Goal: Task Accomplishment & Management: Manage account settings

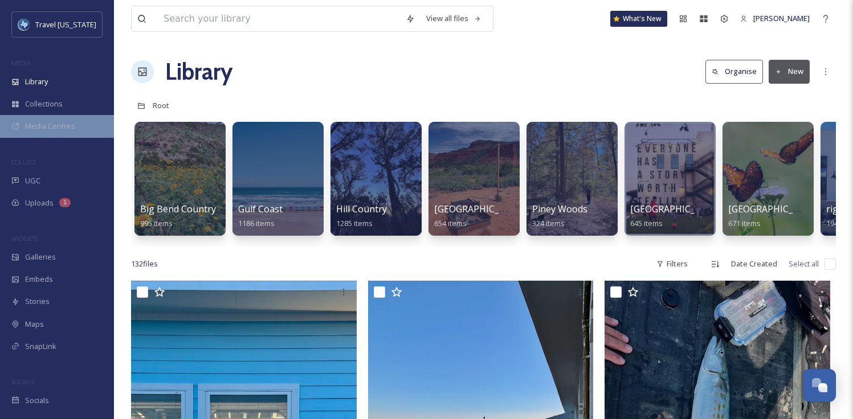
click at [59, 128] on span "Media Centres" at bounding box center [50, 126] width 50 height 11
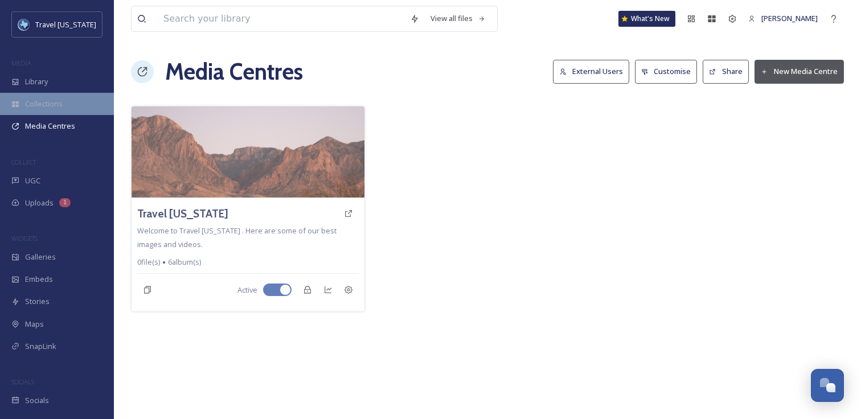
click at [41, 104] on span "Collections" at bounding box center [44, 104] width 38 height 11
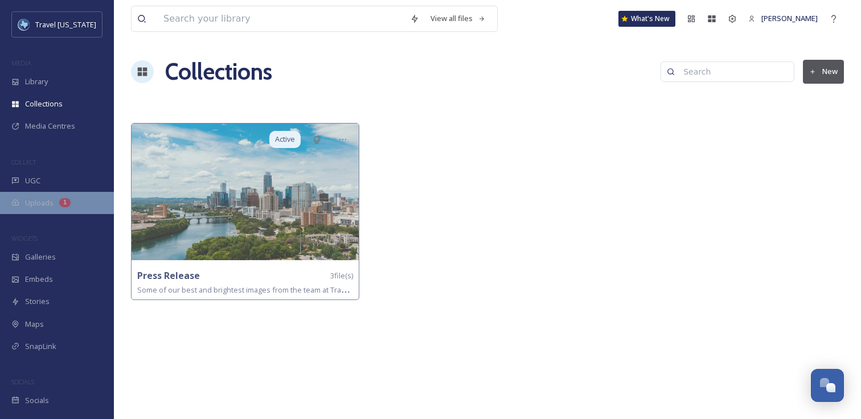
click at [35, 206] on span "Uploads" at bounding box center [39, 203] width 28 height 11
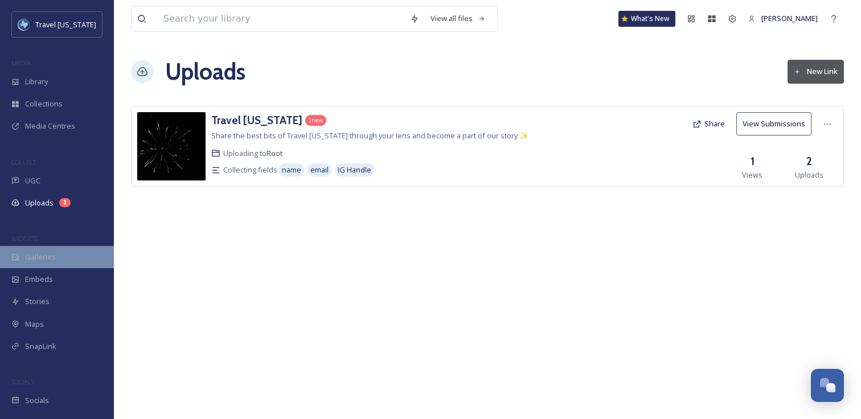
click at [46, 255] on span "Galleries" at bounding box center [40, 257] width 31 height 11
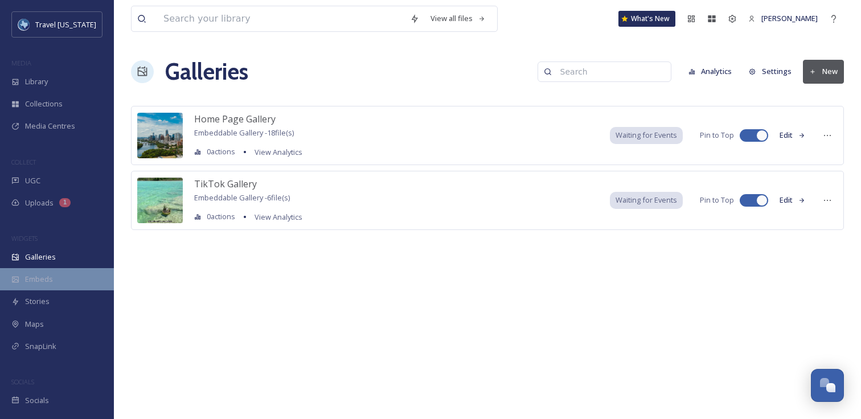
click at [37, 276] on span "Embeds" at bounding box center [39, 279] width 28 height 11
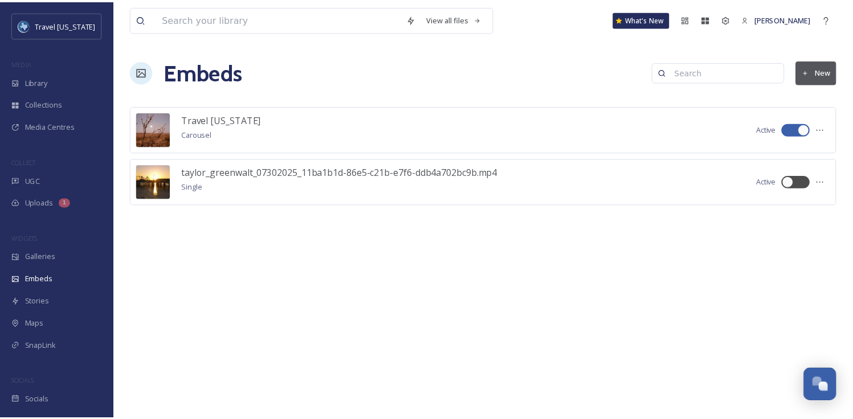
scroll to position [18, 0]
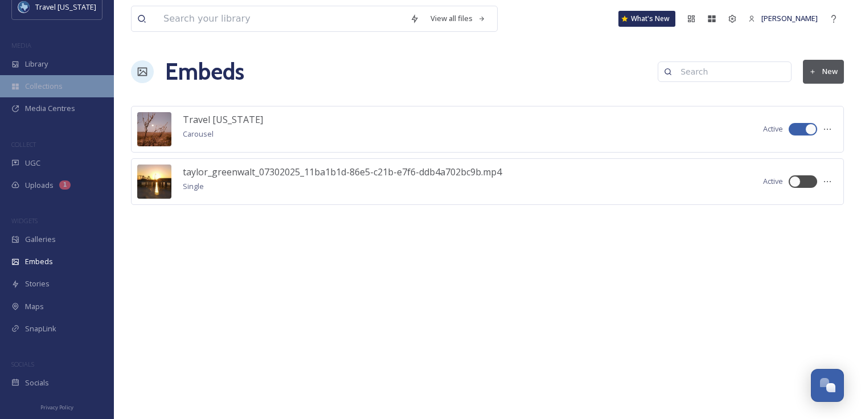
click at [50, 90] on span "Collections" at bounding box center [44, 86] width 38 height 11
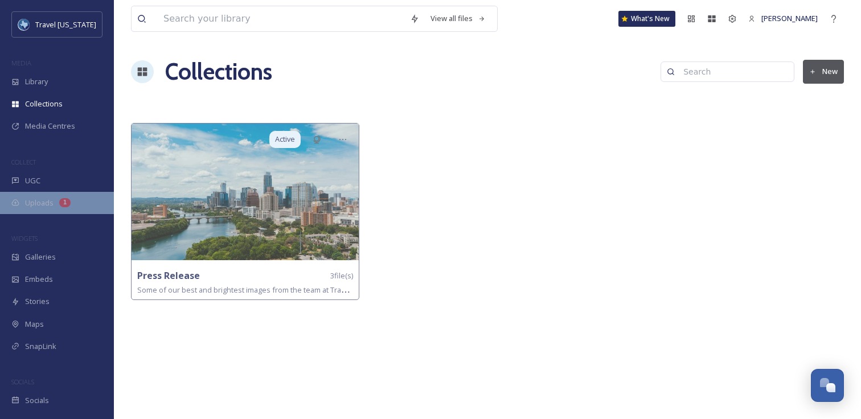
click at [44, 207] on span "Uploads" at bounding box center [39, 203] width 28 height 11
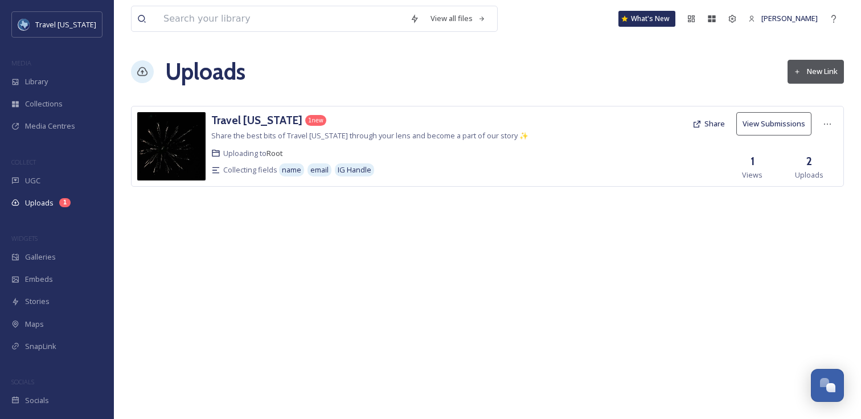
drag, startPoint x: 337, startPoint y: 127, endPoint x: 449, endPoint y: 158, distance: 117.0
click at [449, 158] on div "Travel Texas 1 new Share the best bits of Travel Texas through your lens and be…" at bounding box center [386, 146] width 350 height 68
click at [449, 158] on div "Uploading to Root" at bounding box center [386, 153] width 350 height 11
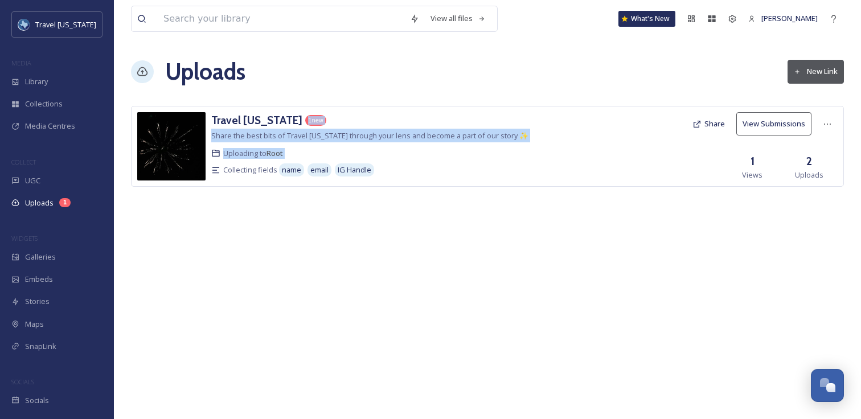
drag, startPoint x: 449, startPoint y: 158, endPoint x: 354, endPoint y: 97, distance: 113.7
click at [354, 97] on div "View all files What's New Kelsey Chabot Uploads New Link Travel Texas 1 new Sha…" at bounding box center [487, 209] width 747 height 419
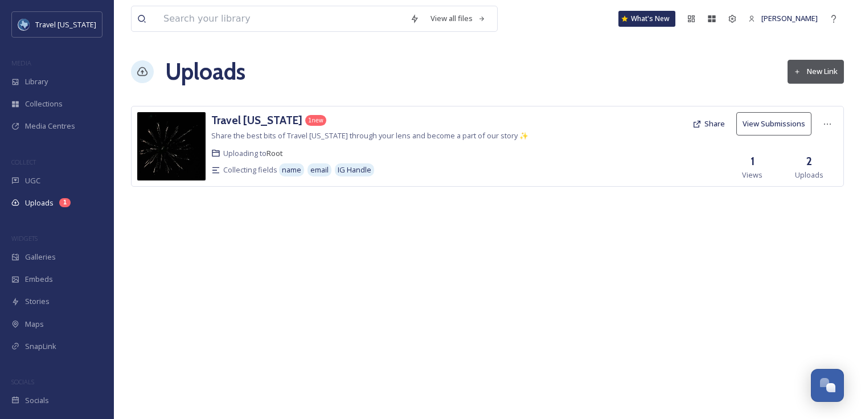
click at [354, 97] on div "View all files What's New Kelsey Chabot Uploads New Link Travel Texas 1 new Sha…" at bounding box center [487, 209] width 747 height 419
click at [53, 100] on span "Collections" at bounding box center [44, 104] width 38 height 11
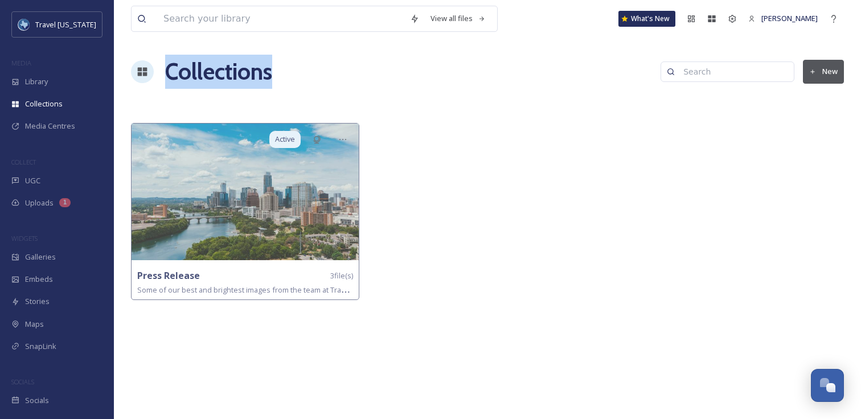
drag, startPoint x: 171, startPoint y: 51, endPoint x: 248, endPoint y: 93, distance: 87.9
click at [248, 93] on div "View all files What's New Kelsey Chabot Collections New Active Press Release 3 …" at bounding box center [487, 209] width 747 height 419
click at [233, 73] on h1 "Collections" at bounding box center [218, 72] width 107 height 34
click at [516, 107] on div "View all files What's New Kelsey Chabot Collections New Active Press Release 3 …" at bounding box center [487, 209] width 747 height 419
click at [818, 68] on button "New" at bounding box center [823, 71] width 41 height 23
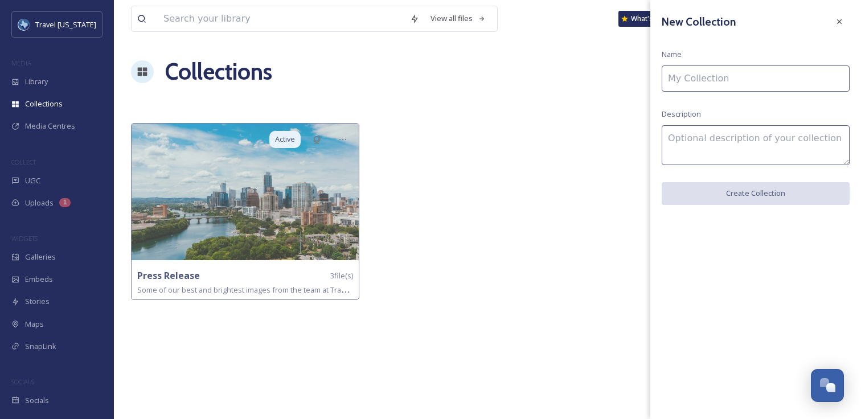
click at [804, 71] on input at bounding box center [756, 78] width 188 height 26
drag, startPoint x: 679, startPoint y: 97, endPoint x: 692, endPoint y: 104, distance: 14.3
click at [679, 97] on div "New Collection Name Description Create Collection" at bounding box center [755, 108] width 211 height 216
drag, startPoint x: 692, startPoint y: 104, endPoint x: 715, endPoint y: 118, distance: 27.2
click at [715, 118] on div "New Collection Name Description Create Collection" at bounding box center [755, 108] width 211 height 216
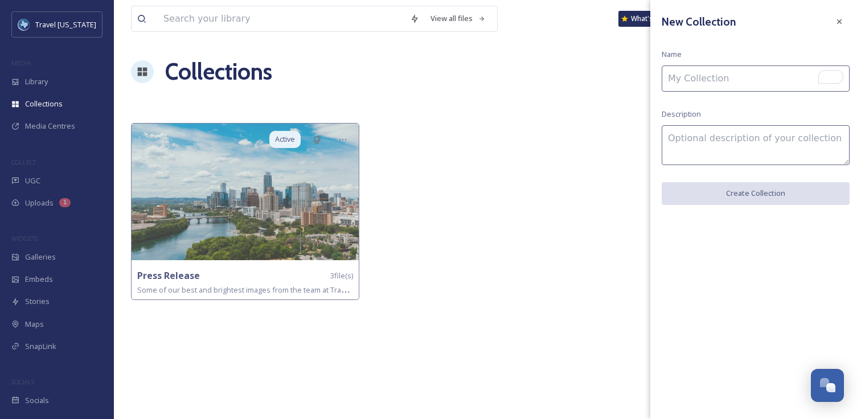
drag, startPoint x: 715, startPoint y: 118, endPoint x: 727, endPoint y: 109, distance: 15.5
click at [715, 118] on div "New Collection Name Description Create Collection" at bounding box center [755, 108] width 211 height 216
click at [843, 18] on icon at bounding box center [839, 21] width 9 height 9
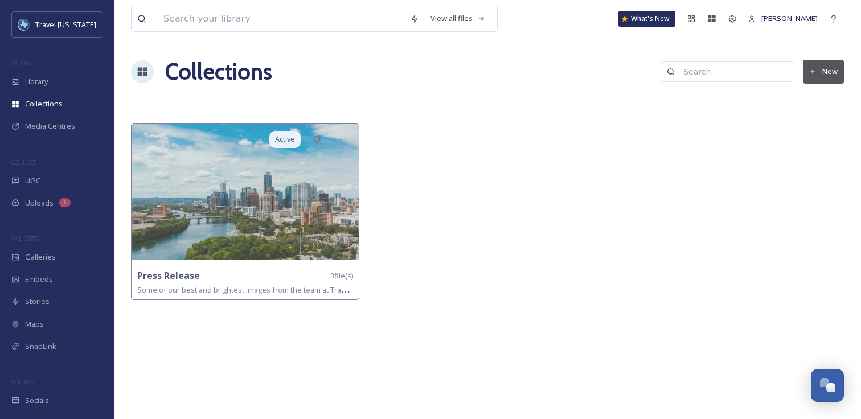
click at [439, 173] on div at bounding box center [488, 214] width 234 height 183
click at [58, 68] on div "MEDIA" at bounding box center [57, 63] width 114 height 15
click at [55, 80] on div "Library" at bounding box center [57, 82] width 114 height 22
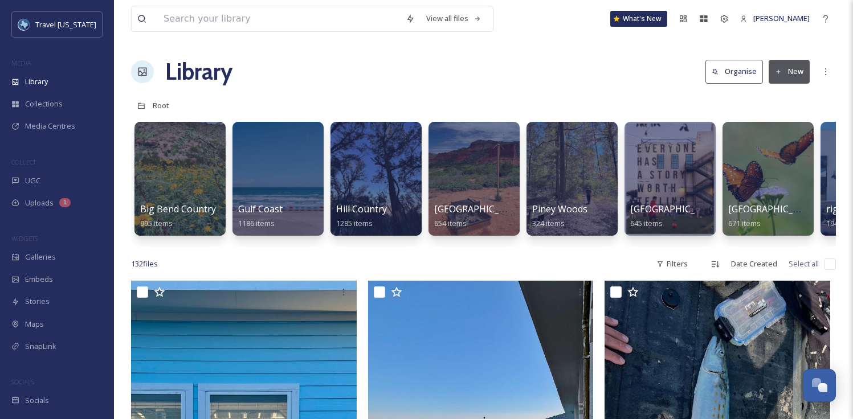
click at [509, 87] on div "Library Organise New" at bounding box center [483, 72] width 704 height 34
click at [54, 121] on span "Media Centres" at bounding box center [50, 126] width 50 height 11
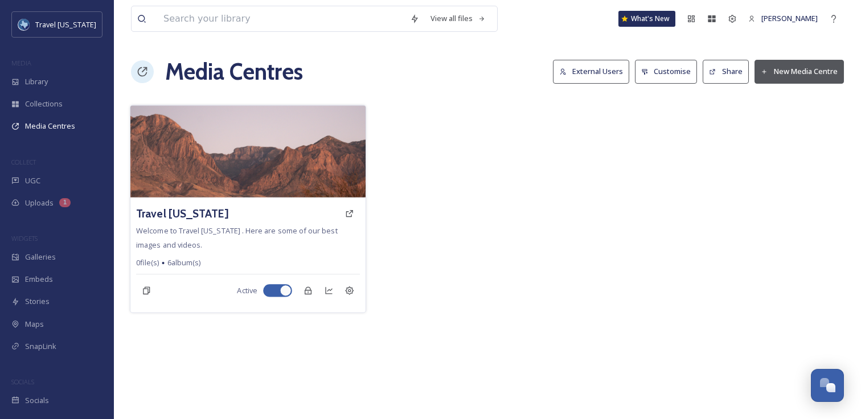
click at [204, 238] on div "Travel Texas Welcome to Travel Texas . Here are some of our best images and vid…" at bounding box center [247, 255] width 235 height 115
click at [194, 218] on div "Travel [US_STATE]" at bounding box center [248, 213] width 224 height 21
click at [171, 213] on h3 "Travel [US_STATE]" at bounding box center [182, 214] width 92 height 17
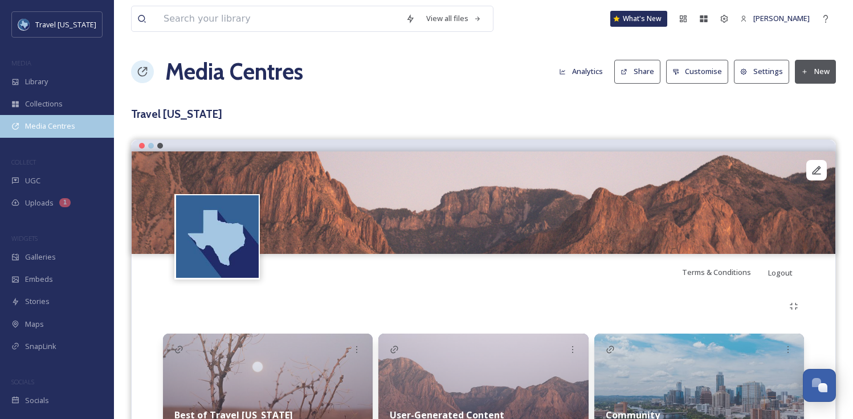
click at [47, 127] on span "Media Centres" at bounding box center [50, 126] width 50 height 11
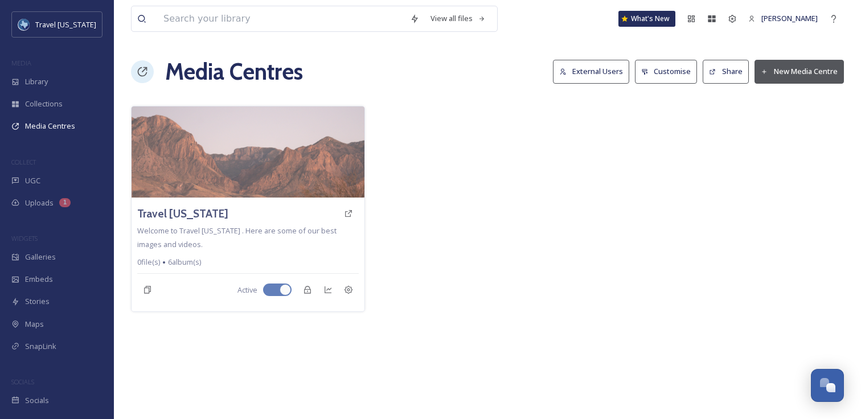
click at [496, 166] on div at bounding box center [488, 209] width 234 height 206
drag, startPoint x: 167, startPoint y: 49, endPoint x: 251, endPoint y: 91, distance: 93.7
click at [251, 91] on div "View all files What's New Kelsey Chabot Media Centres External Users Customise …" at bounding box center [487, 209] width 747 height 419
click at [502, 93] on div "View all files What's New Kelsey Chabot Media Centres External Users Customise …" at bounding box center [487, 209] width 747 height 419
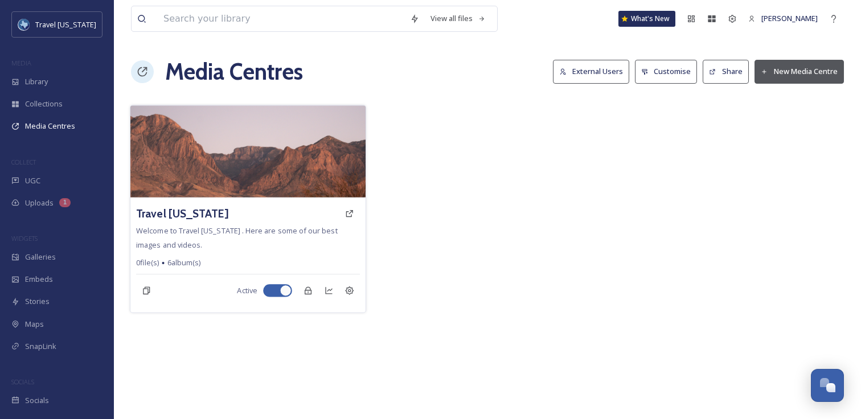
click at [180, 265] on span "6 album(s)" at bounding box center [184, 262] width 34 height 11
click at [241, 219] on div "Travel [US_STATE]" at bounding box center [248, 213] width 224 height 21
click at [165, 214] on h3 "Travel [US_STATE]" at bounding box center [182, 214] width 92 height 17
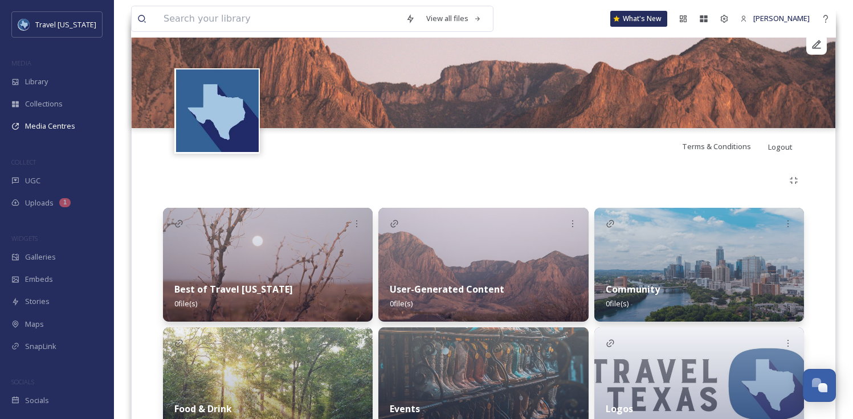
scroll to position [194, 0]
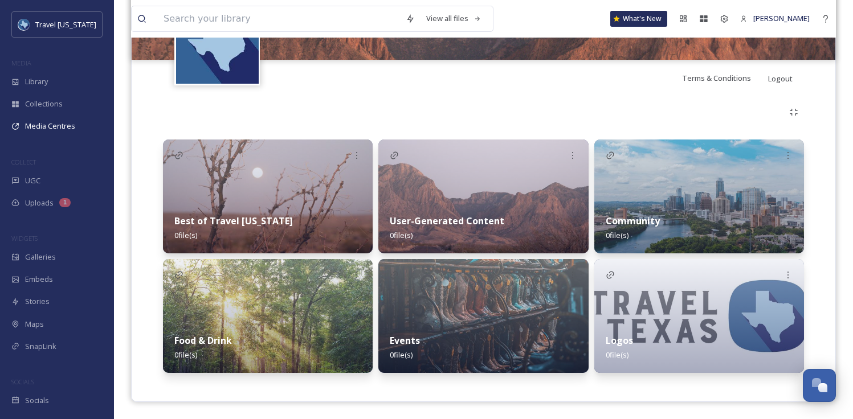
click at [485, 226] on strong "User-Generated Content" at bounding box center [447, 221] width 114 height 13
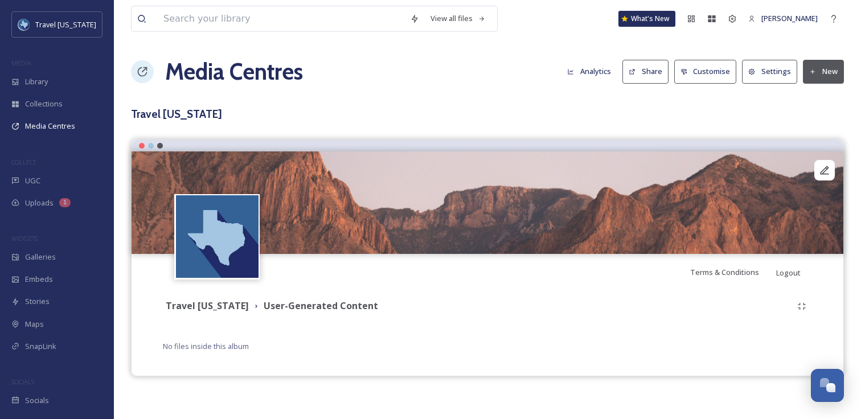
click at [825, 71] on button "New" at bounding box center [823, 71] width 41 height 23
click at [828, 116] on span "Add Album" at bounding box center [819, 120] width 37 height 11
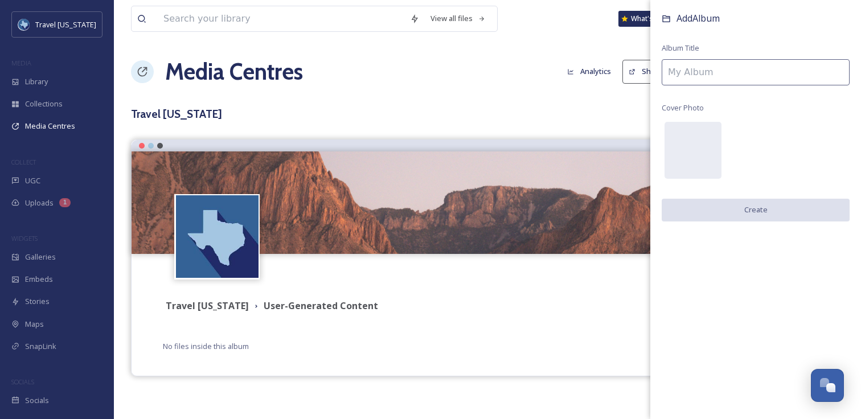
click at [506, 87] on div "Media Centres Analytics Share Customise Settings New" at bounding box center [487, 72] width 713 height 34
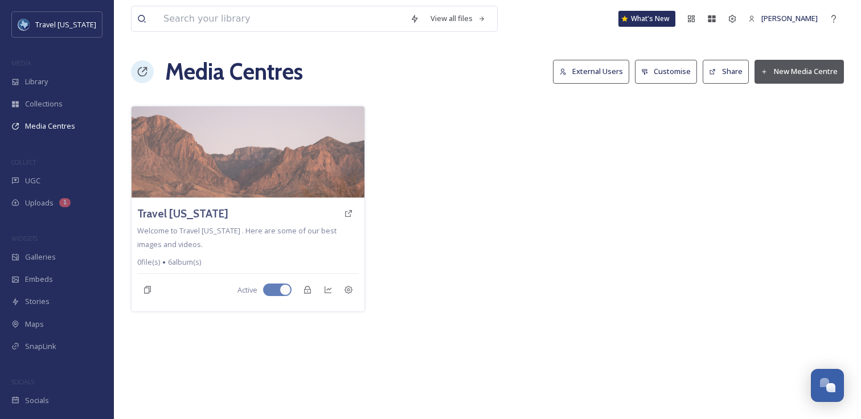
click at [803, 68] on button "New Media Centre" at bounding box center [799, 71] width 89 height 23
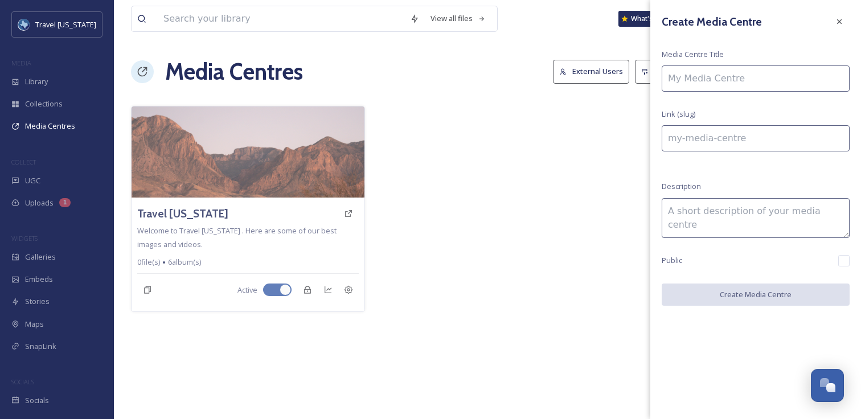
click at [765, 85] on input at bounding box center [756, 78] width 188 height 26
type input "T"
type input "t"
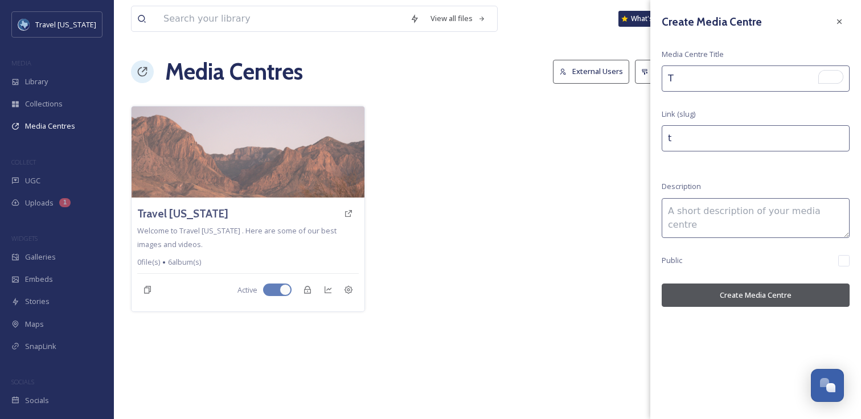
type input "TE"
type input "te"
type input "TES"
type input "tes"
type input "TEST"
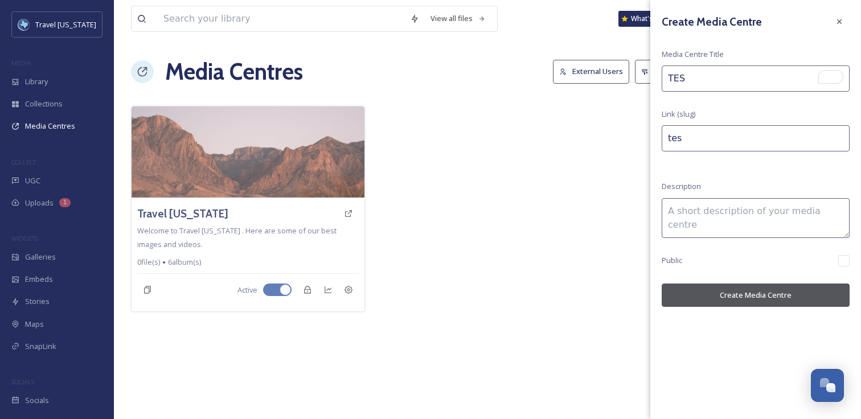
type input "test"
type input "TEST"
type input "test-"
type input "TEST S"
type input "test-s"
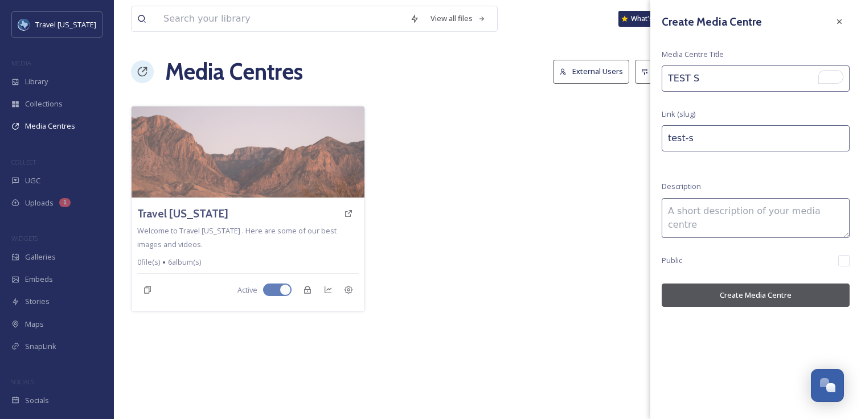
type input "TEST So"
type input "test-so"
type input "TEST Soc"
type input "test-soc"
type input "TEST Soci"
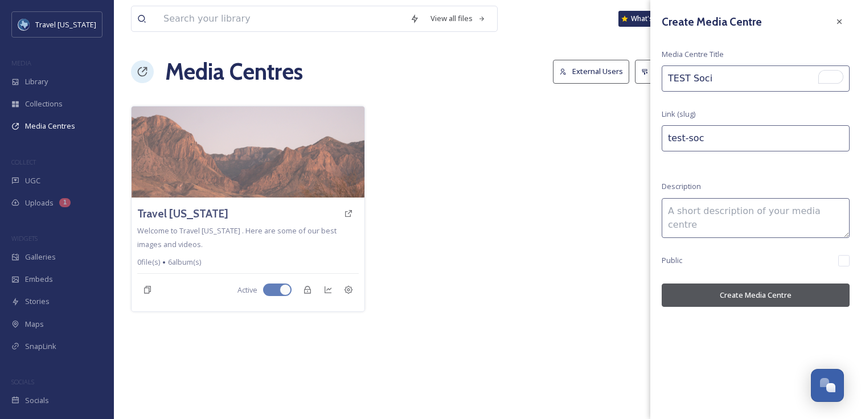
type input "test-soci"
type input "TEST Socia"
type input "test-socia"
type input "TEST Social"
type input "test-social"
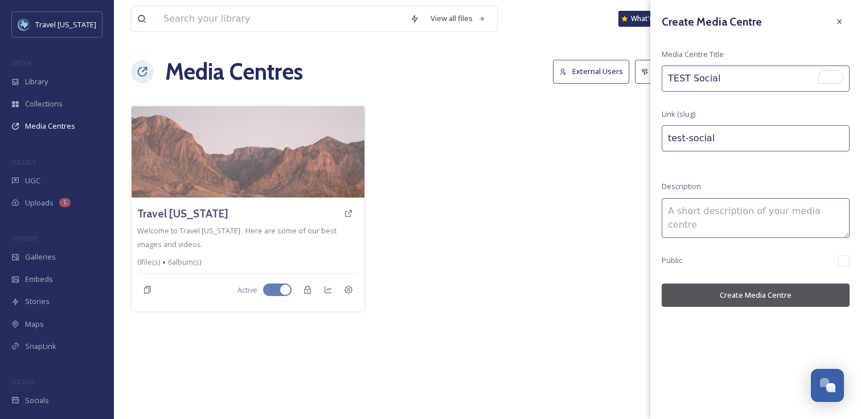
type input "TEST Social"
type input "test-social-"
type input "TEST Social S"
type input "test-social-s"
type input "TEST Social Sh"
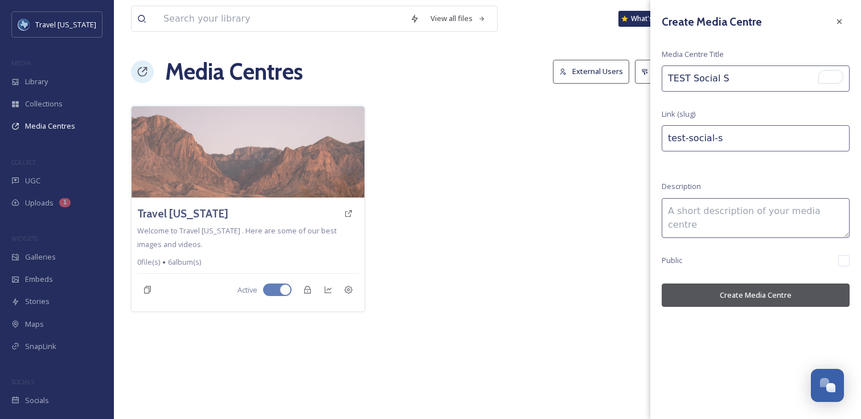
type input "test-social-sh"
type input "TEST Social Sho"
type input "test-social-sho"
type input "TEST Social Shoo"
type input "test-social-shoo"
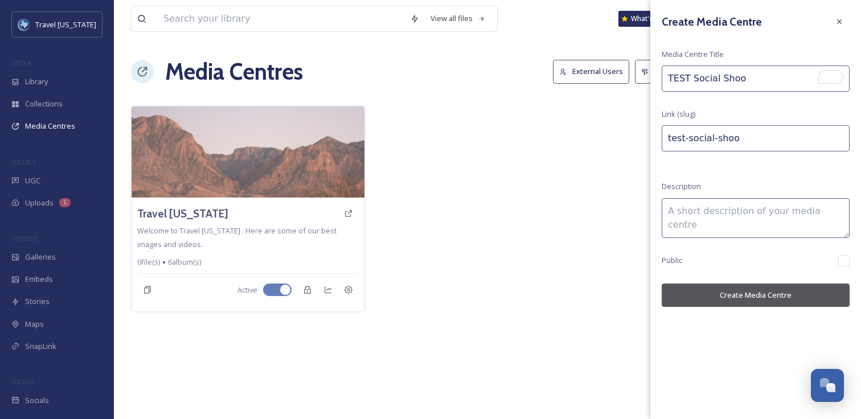
type input "TEST Social Shoot"
type input "test-social-shoot"
type input "TEST Social Shoot"
type input "test-social-shoot-"
type input "TEST Social Shoot A"
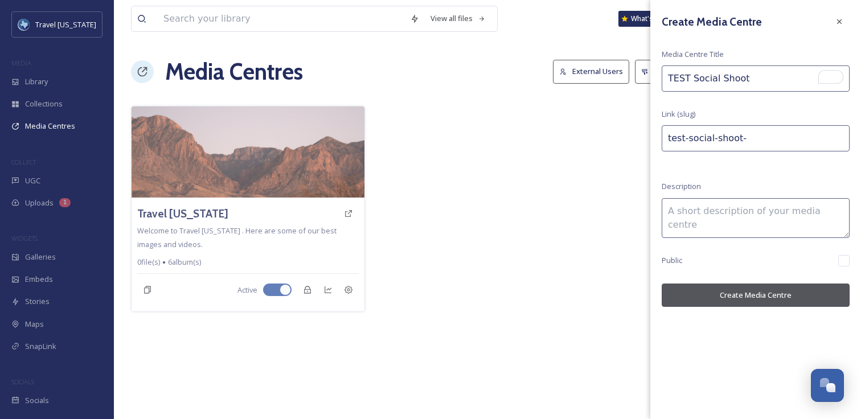
type input "test-social-shoot-a"
type input "TEST Social Shoot As"
type input "test-social-shoot-as"
type input "TEST Social Shoot Ass"
type input "test-social-shoot-ass"
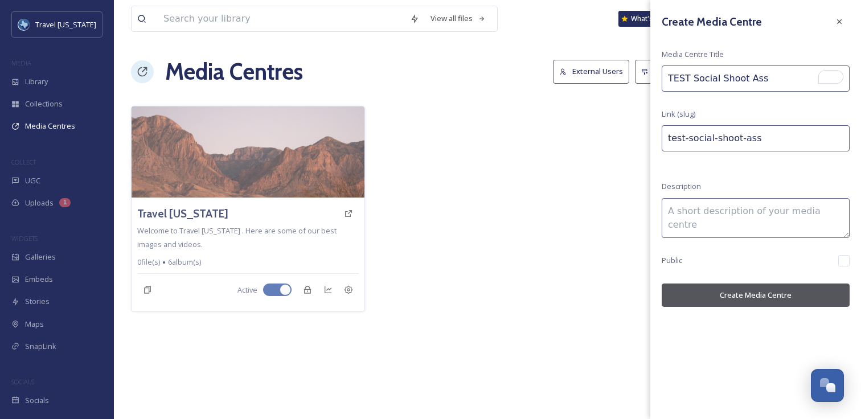
type input "TEST Social Shoot Asse"
type input "test-social-shoot-asse"
type input "TEST Social Shoot Asset"
type input "test-social-shoot-asset"
type input "TEST Social Shoot Assets"
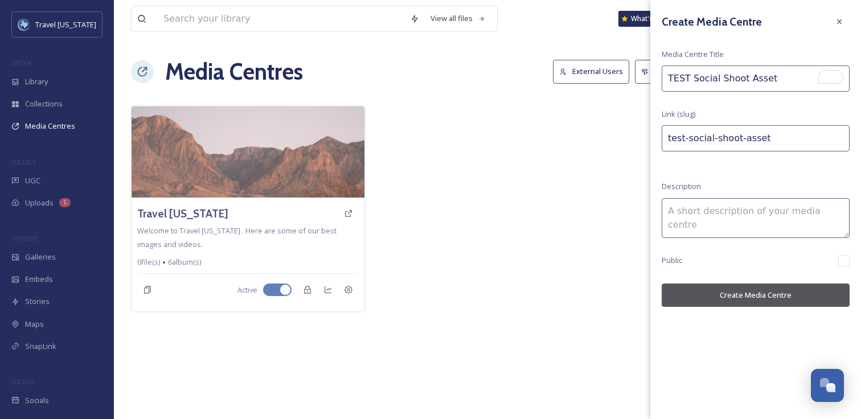
type input "test-social-shoot-assets"
type input "TEST Social Shoot Assets"
click at [746, 208] on textarea at bounding box center [756, 218] width 188 height 40
click at [755, 292] on button "Create Media Centre" at bounding box center [756, 295] width 188 height 23
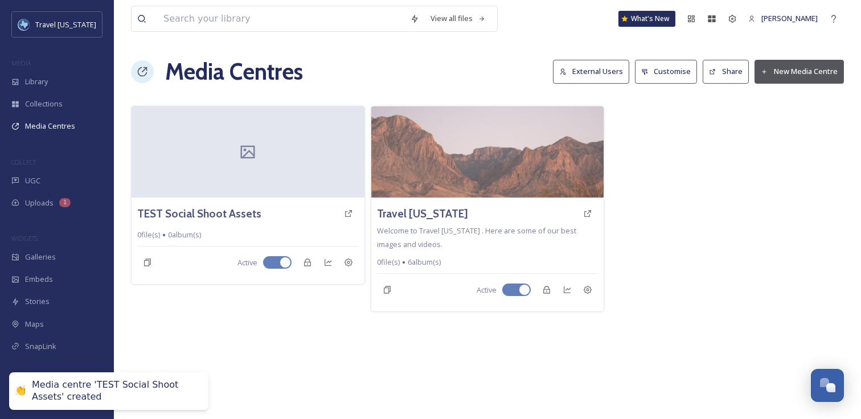
click at [700, 256] on div at bounding box center [727, 209] width 234 height 206
click at [210, 214] on h3 "TEST Social Shoot Assets" at bounding box center [198, 214] width 125 height 17
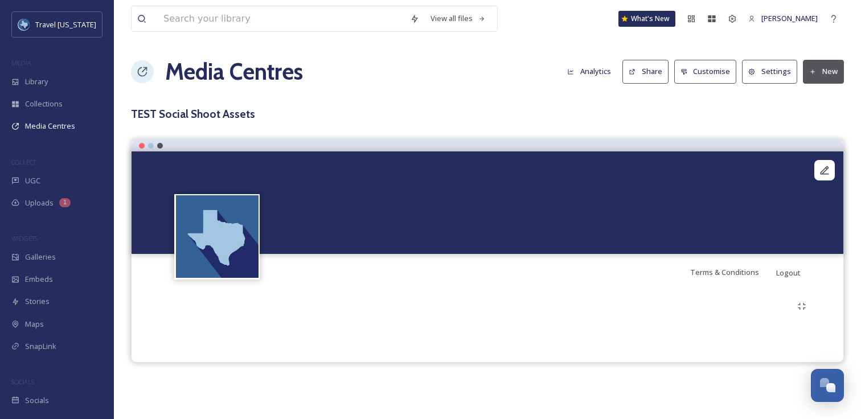
click at [820, 73] on button "New" at bounding box center [823, 71] width 41 height 23
click at [832, 118] on span "Add Album" at bounding box center [819, 120] width 37 height 11
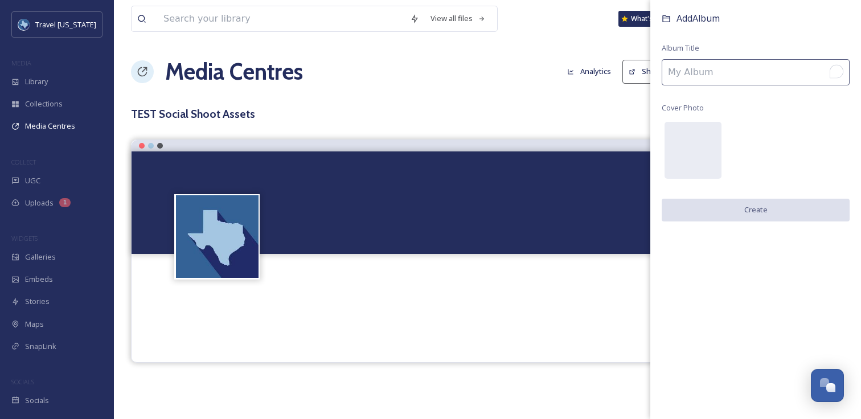
click at [719, 77] on input "To enrich screen reader interactions, please activate Accessibility in Grammarl…" at bounding box center [756, 72] width 188 height 26
click at [738, 81] on input "To enrich screen reader interactions, please activate Accessibility in Grammarl…" at bounding box center [756, 72] width 188 height 26
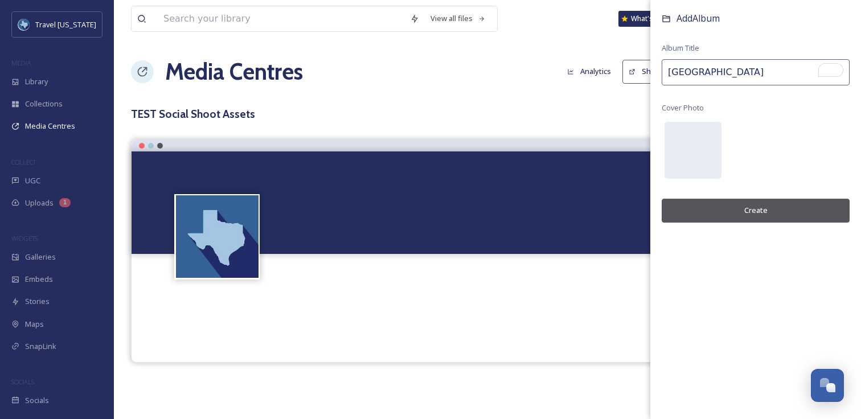
type input "[GEOGRAPHIC_DATA]"
click at [753, 203] on button "Create" at bounding box center [756, 210] width 188 height 23
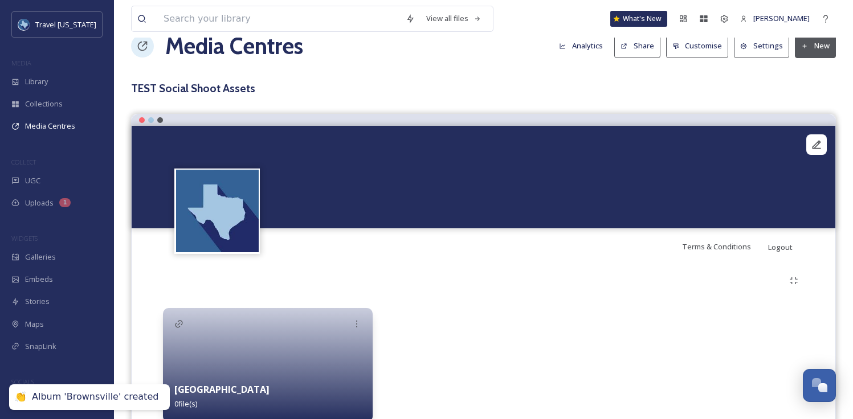
scroll to position [75, 0]
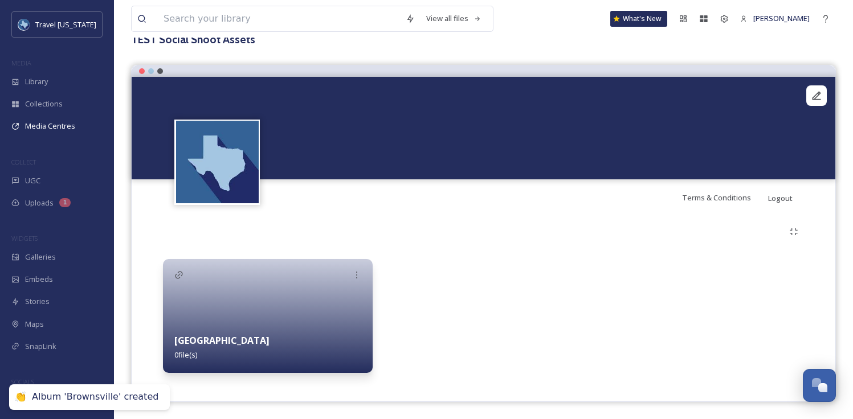
click at [240, 302] on div at bounding box center [268, 316] width 210 height 114
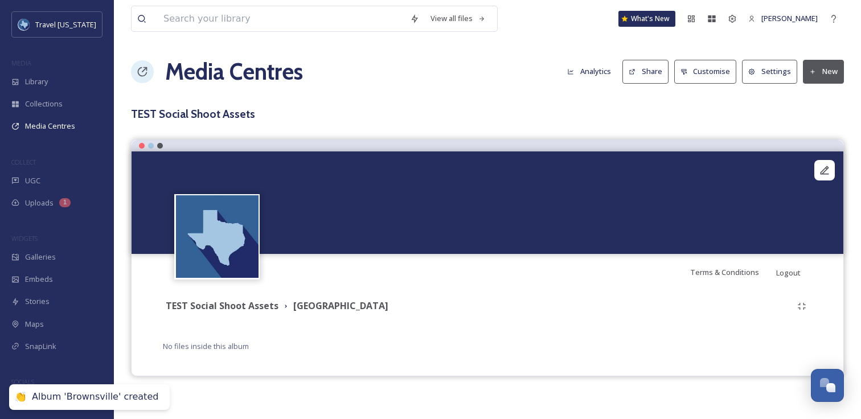
click at [830, 71] on button "New" at bounding box center [823, 71] width 41 height 23
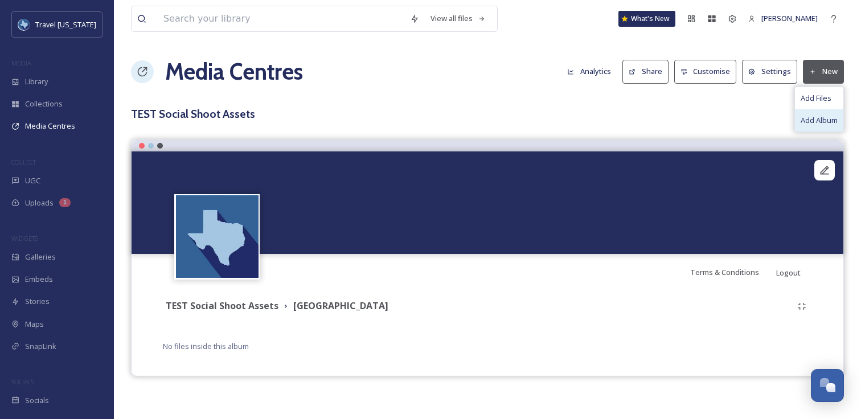
click at [824, 119] on span "Add Album" at bounding box center [819, 120] width 37 height 11
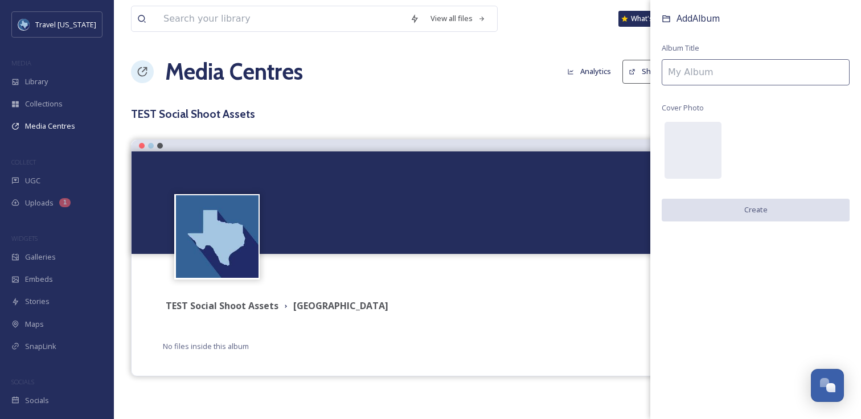
click at [734, 71] on input at bounding box center [756, 72] width 188 height 26
click at [728, 96] on div "Add Album Album Title Cover Photo Create" at bounding box center [755, 128] width 211 height 256
click at [729, 74] on input "To enrich screen reader interactions, please activate Accessibility in Grammarl…" at bounding box center [756, 72] width 188 height 26
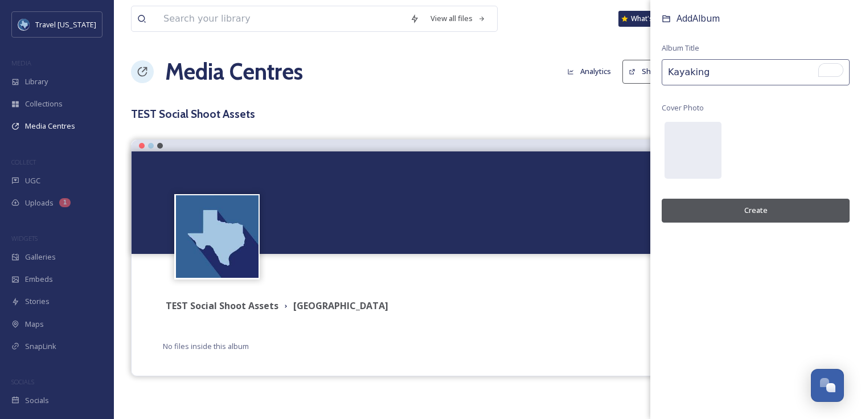
type input "Kayaking"
click at [740, 214] on button "Create" at bounding box center [756, 210] width 188 height 23
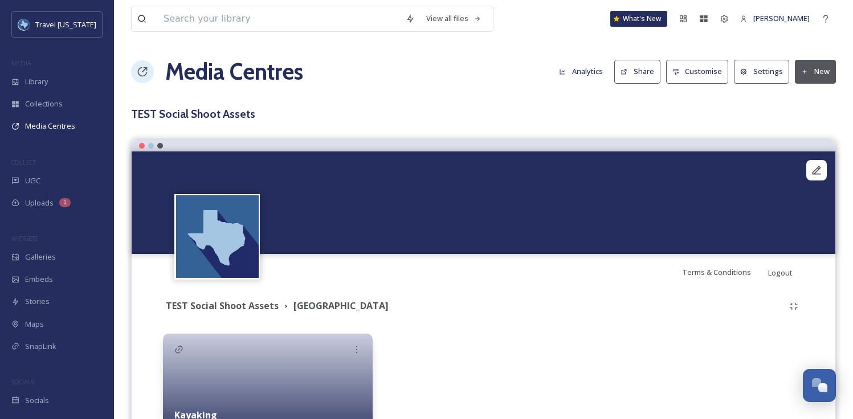
click at [220, 72] on h1 "Media Centres" at bounding box center [234, 72] width 138 height 34
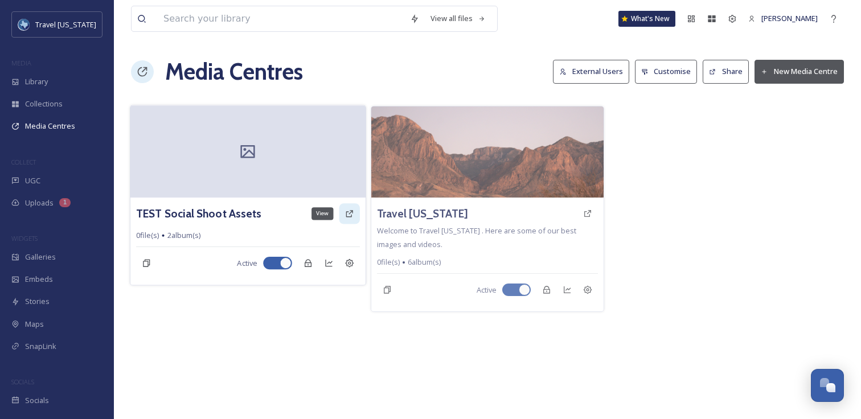
click at [350, 216] on icon at bounding box center [349, 213] width 9 height 9
click at [218, 213] on h3 "TEST Social Shoot Assets" at bounding box center [198, 214] width 125 height 17
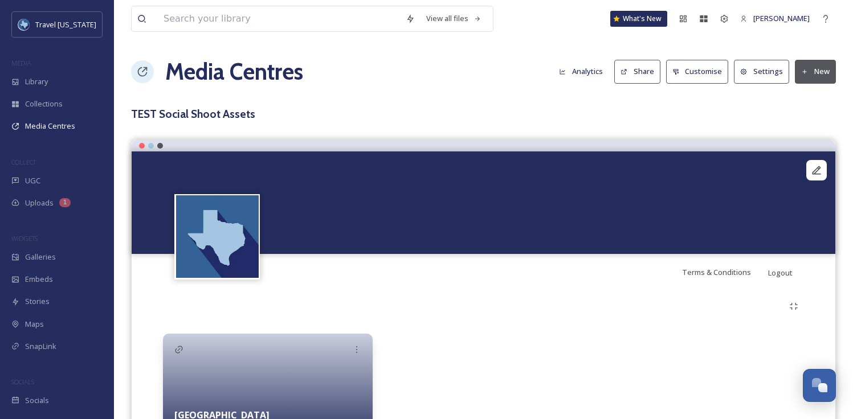
click at [185, 73] on h1 "Media Centres" at bounding box center [234, 72] width 138 height 34
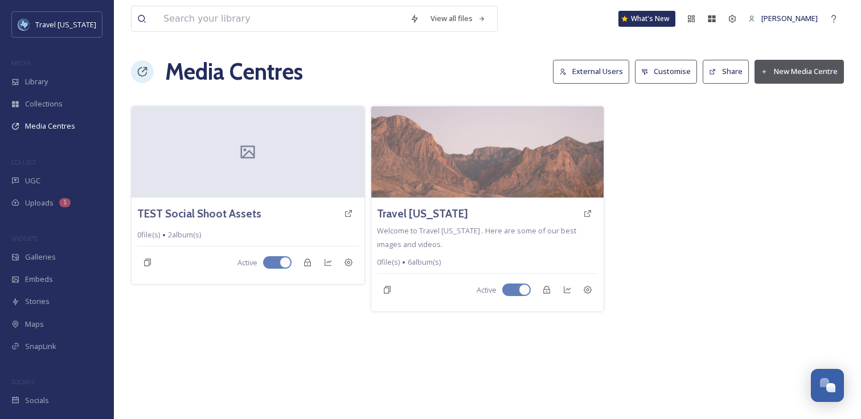
click at [788, 66] on button "New Media Centre" at bounding box center [799, 71] width 89 height 23
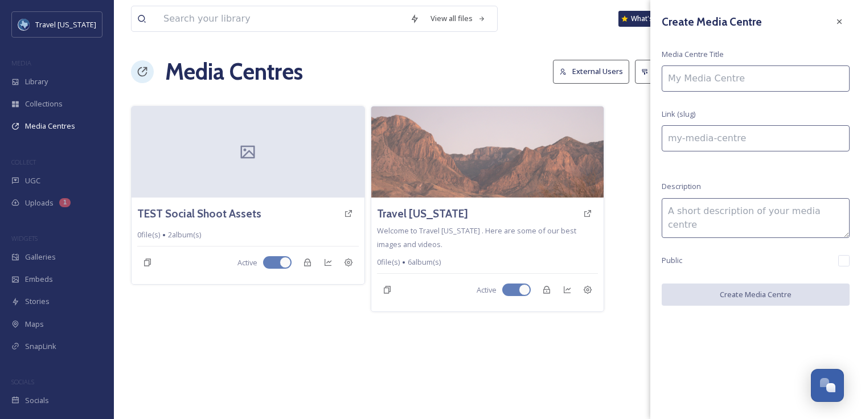
click at [734, 82] on input at bounding box center [756, 78] width 188 height 26
type input "T"
type input "t"
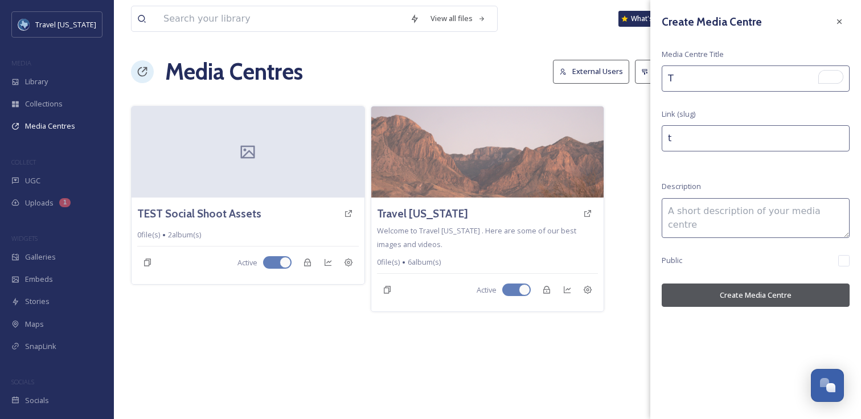
type input "Tr"
type input "tr"
type input "Tra"
type input "tra"
type input "Trav"
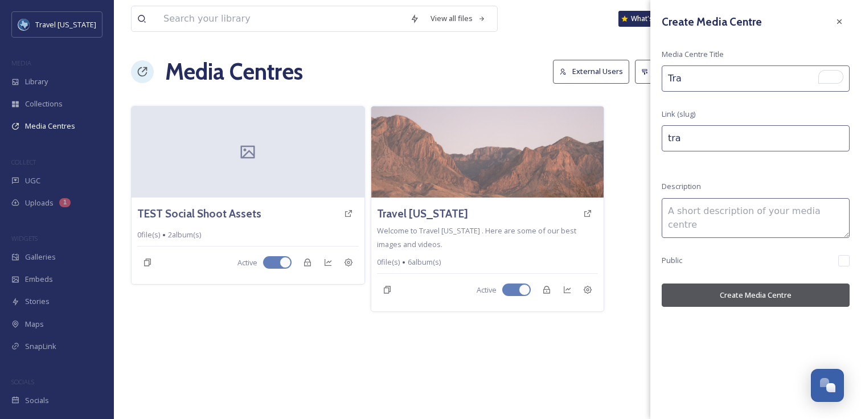
type input "trav"
type input "Trave"
type input "trave"
type input "Travel"
type input "travel"
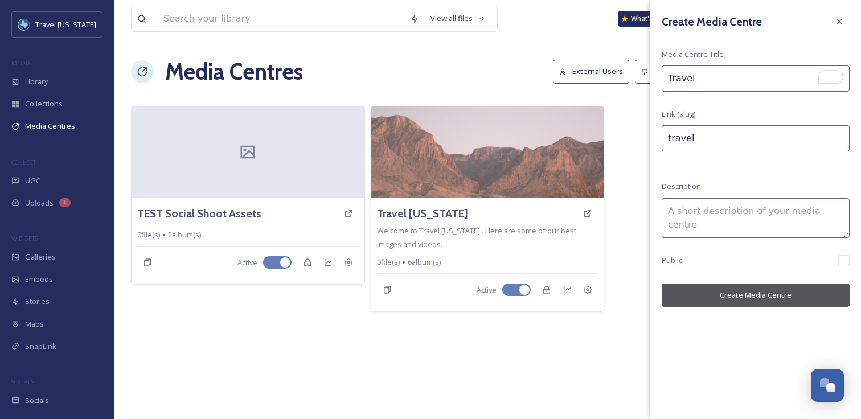
type input "Travel"
type input "travel-"
type input "Travel T"
type input "travel-t"
type input "Travel Te"
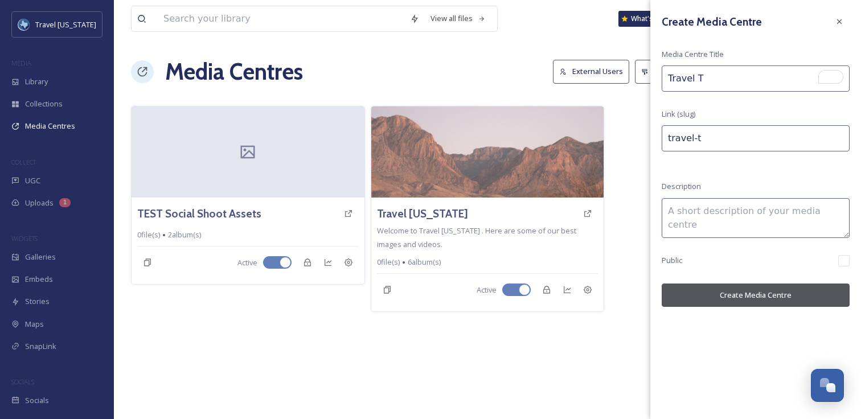
type input "travel-te"
type input "Travel Tex"
type input "travel-tex"
type input "Travel Texa"
type input "travel-texa"
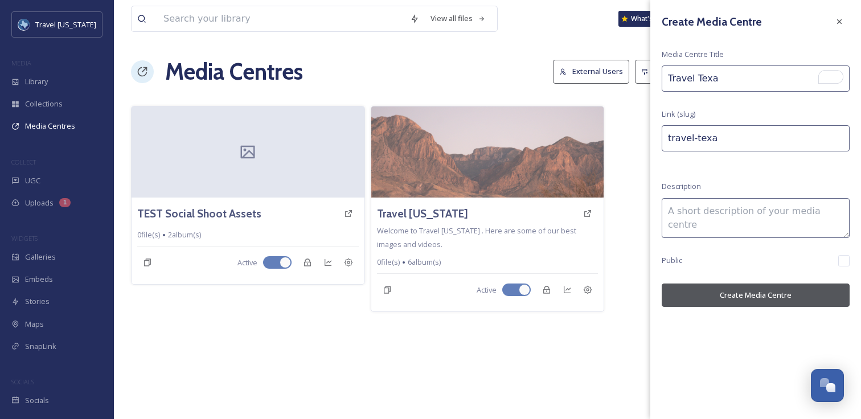
type input "Travel [US_STATE]"
type input "travel-texas"
type input "Travel [US_STATE]"
type input "travel-texas-"
type input "Travel Texas S"
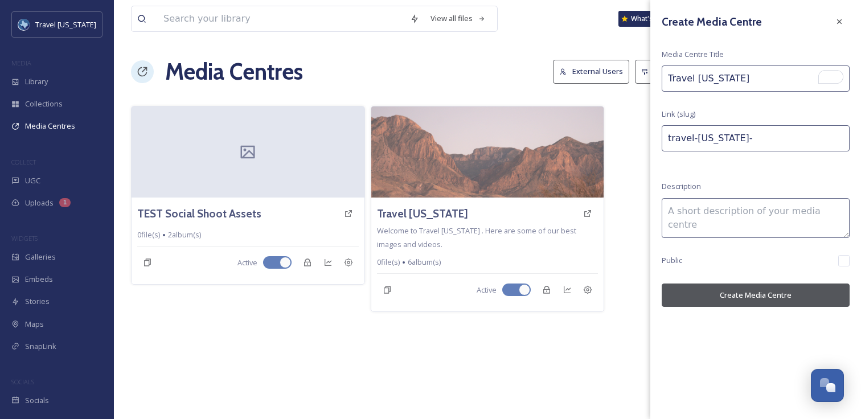
type input "travel-texas-s"
type input "Travel Texas So"
type input "travel-texas-so"
type input "Travel Texas Soc"
type input "travel-texas-soc"
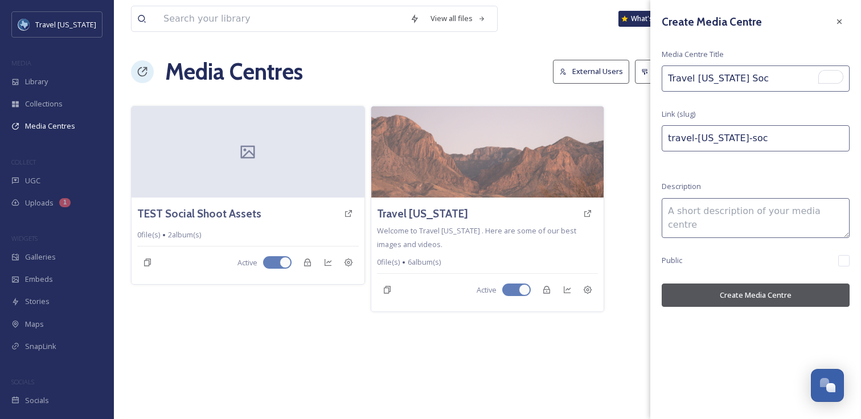
type input "Travel Texas Soci"
type input "travel-texas-soci"
type input "Travel Texas Socia"
type input "travel-texas-socia"
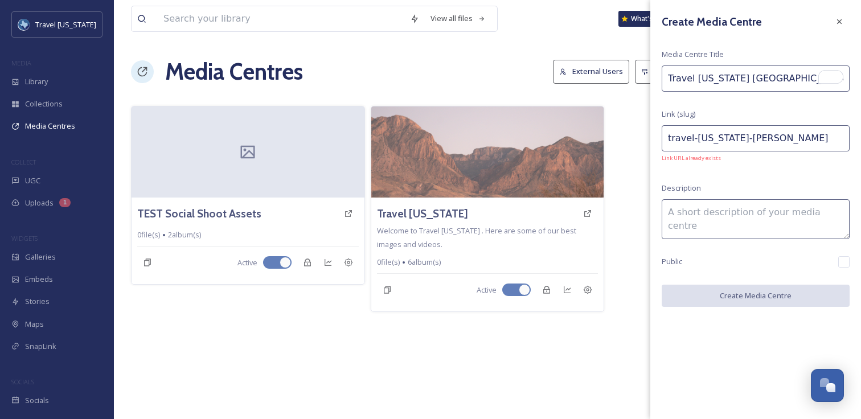
type input "Travel Texas Socia"
type input "travel-texas-socia-"
type input "Travel Texas Socia S"
type input "travel-texas-socia-s"
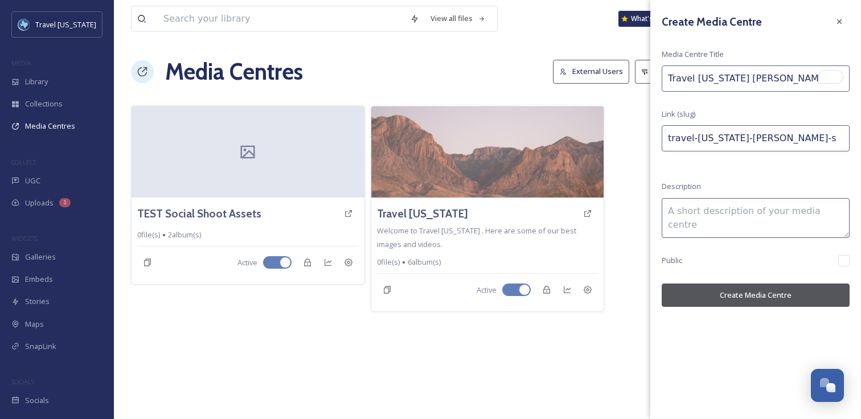
type input "Travel Texas Socia"
type input "travel-texas-socia-"
type input "Travel Texas Socia"
type input "travel-texas-socia"
type input "Travel Texas Social"
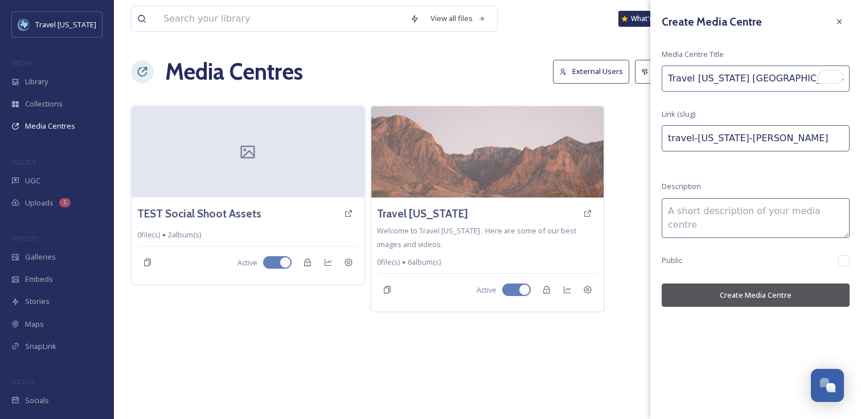
type input "travel-texas-social"
type input "Travel Texas Social"
type input "travel-texas-social-"
type input "Travel Texas Social S"
type input "travel-texas-social-s"
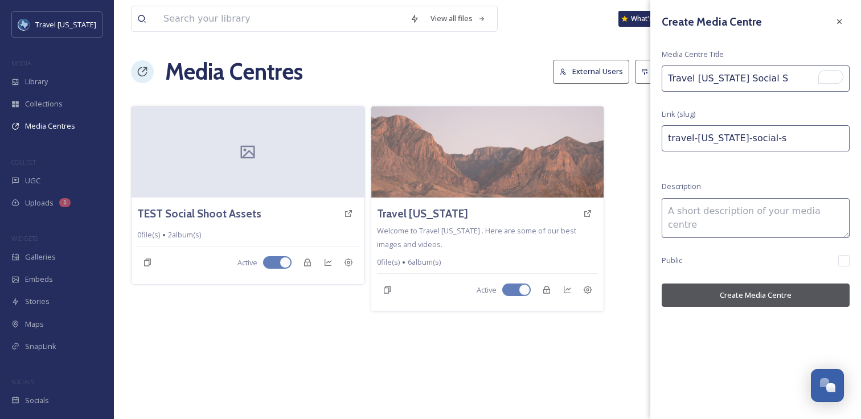
type input "Travel Texas Social Sh"
type input "travel-texas-social-sh"
type input "Travel Texas Social Sho"
type input "travel-texas-social-sho"
type input "Travel Texas Social Shoo"
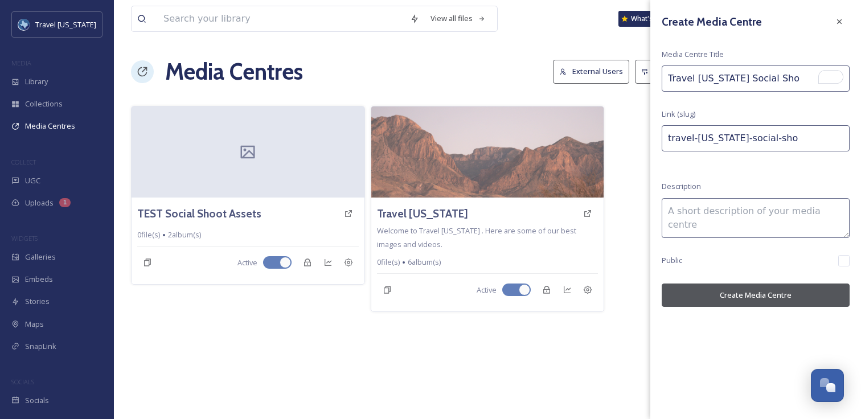
type input "travel-texas-social-shoo"
type input "Travel Texas Social Shoot"
type input "travel-texas-social-shoot"
type input "Travel Texas Social Shoot"
type input "travel-texas-social-shoot-"
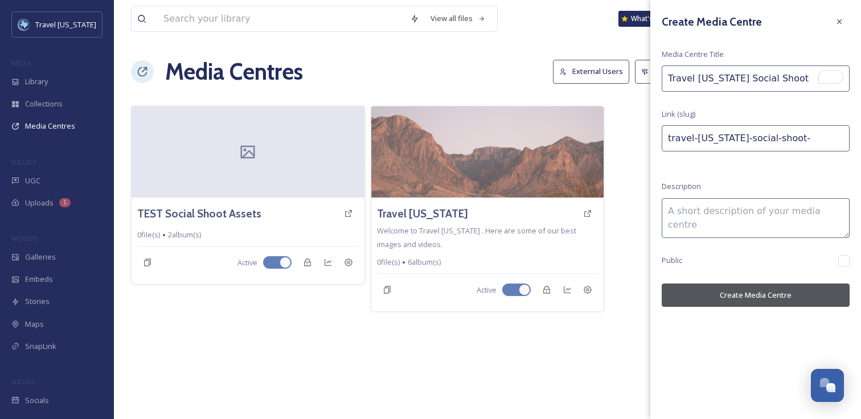
type input "Travel Texas Social Shoot A"
type input "travel-texas-social-shoot-a"
type input "Travel Texas Social Shoot As"
type input "travel-texas-social-shoot-as"
type input "Travel Texas Social Shoot Ass"
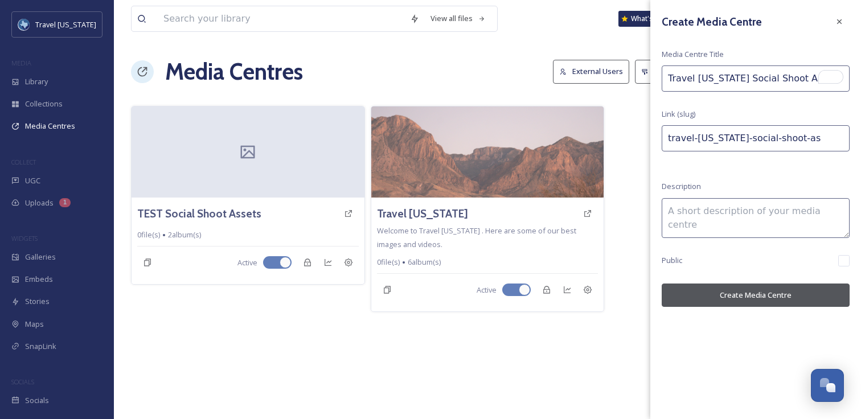
type input "travel-texas-social-shoot-ass"
type input "Travel Texas Social Shoot Asse"
type input "travel-texas-social-shoot-asse"
type input "Travel Texas Social Shoot Asset"
type input "travel-texas-social-shoot-asset"
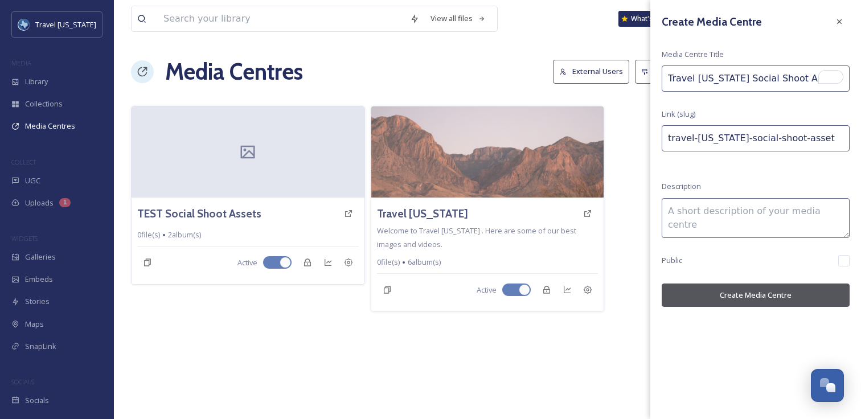
type input "Travel [US_STATE] Social Shoot Assets"
type input "travel-texas-social-shoot-assets"
type input "Travel [US_STATE] Social Shoot Assets"
click at [741, 103] on div "Create Media Centre Media Centre Title Travel Texas Social Shoot Assets Link (s…" at bounding box center [755, 159] width 211 height 318
click at [763, 294] on button "Create Media Centre" at bounding box center [756, 295] width 188 height 23
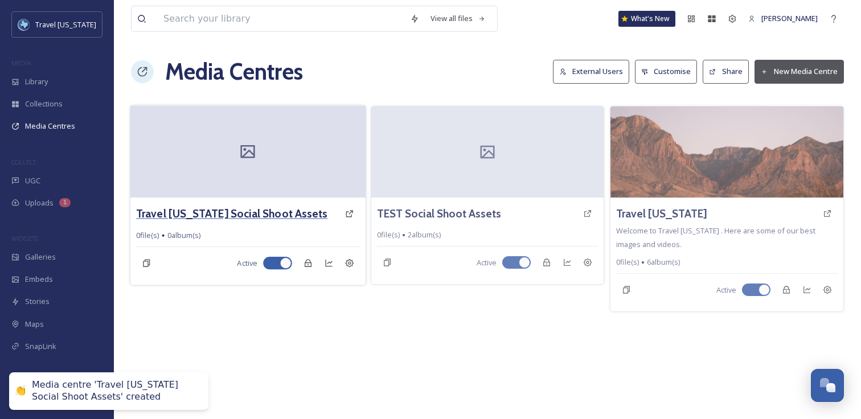
click at [208, 216] on h3 "Travel [US_STATE] Social Shoot Assets" at bounding box center [231, 214] width 191 height 17
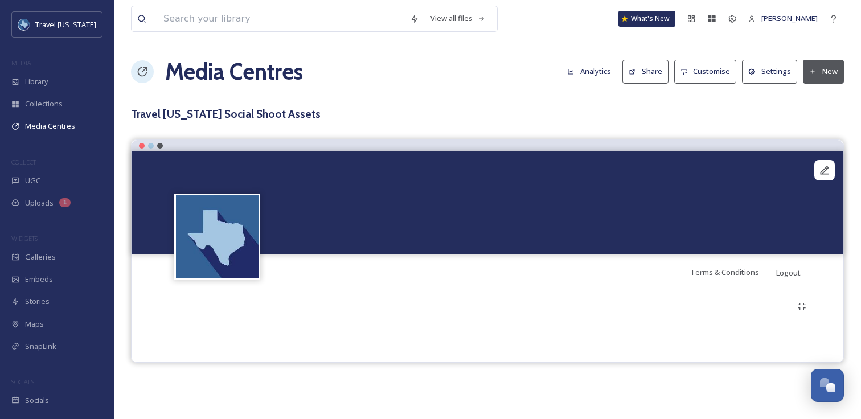
drag, startPoint x: 829, startPoint y: 71, endPoint x: 834, endPoint y: 65, distance: 7.3
click at [829, 71] on button "New" at bounding box center [823, 71] width 41 height 23
click at [820, 121] on span "Add Album" at bounding box center [819, 120] width 37 height 11
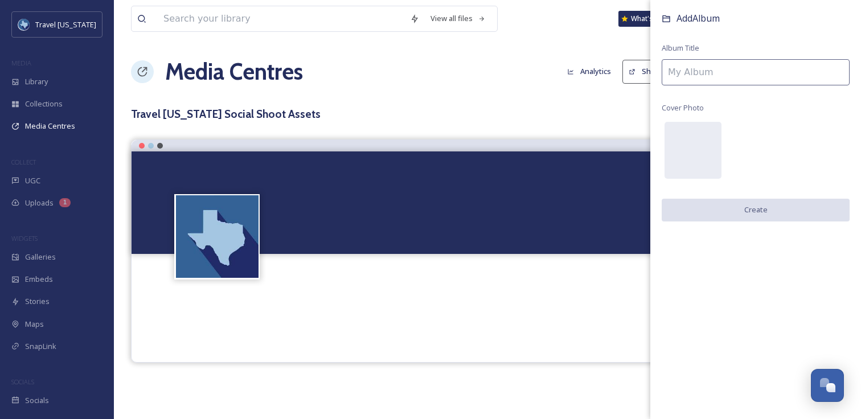
click at [724, 70] on input at bounding box center [756, 72] width 188 height 26
click at [702, 71] on input "To enrich screen reader interactions, please activate Accessibility in Grammarl…" at bounding box center [756, 72] width 188 height 26
drag, startPoint x: 662, startPoint y: 48, endPoint x: 707, endPoint y: 46, distance: 45.0
click at [707, 46] on div "Add Album Album Title Cover Photo Create" at bounding box center [755, 128] width 211 height 256
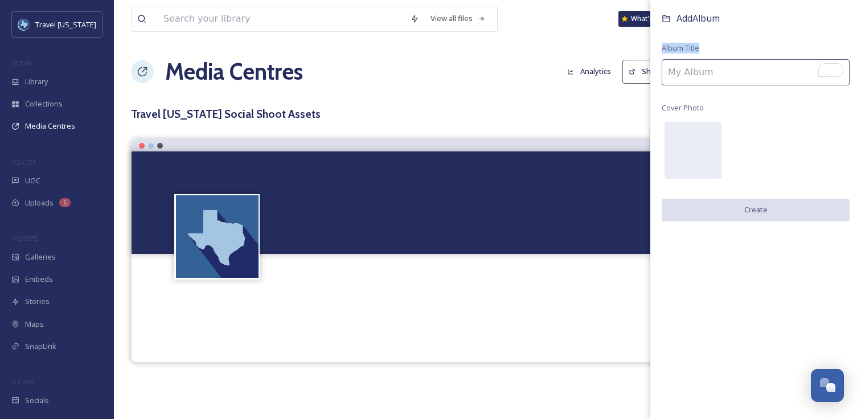
click at [707, 46] on div "Add Album Album Title Cover Photo Create" at bounding box center [755, 128] width 211 height 256
drag, startPoint x: 707, startPoint y: 46, endPoint x: 714, endPoint y: 47, distance: 6.3
click at [707, 46] on div "Add Album Album Title Cover Photo Create" at bounding box center [755, 128] width 211 height 256
click at [714, 47] on div "Add Album Album Title Cover Photo Create" at bounding box center [755, 128] width 211 height 256
drag, startPoint x: 679, startPoint y: 34, endPoint x: 679, endPoint y: 18, distance: 16.0
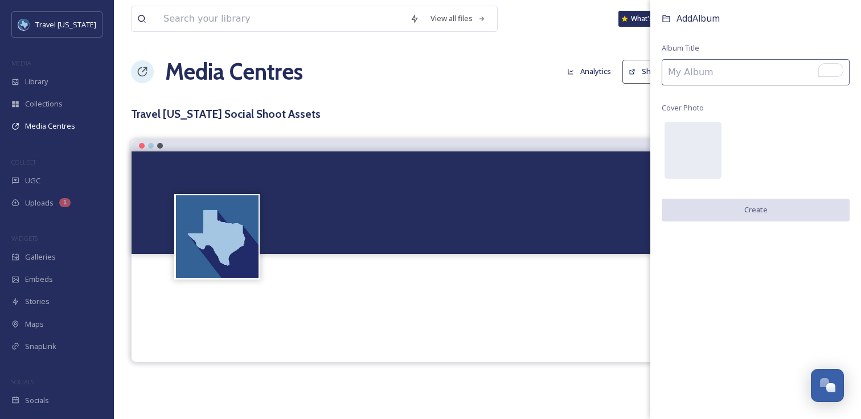
click at [679, 18] on div "Add Album Album Title Cover Photo Create" at bounding box center [755, 128] width 211 height 256
drag, startPoint x: 678, startPoint y: 17, endPoint x: 715, endPoint y: 50, distance: 49.6
click at [715, 50] on div "Add Album Album Title Cover Photo Create" at bounding box center [755, 128] width 211 height 256
click at [719, 67] on input "To enrich screen reader interactions, please activate Accessibility in Grammarl…" at bounding box center [756, 72] width 188 height 26
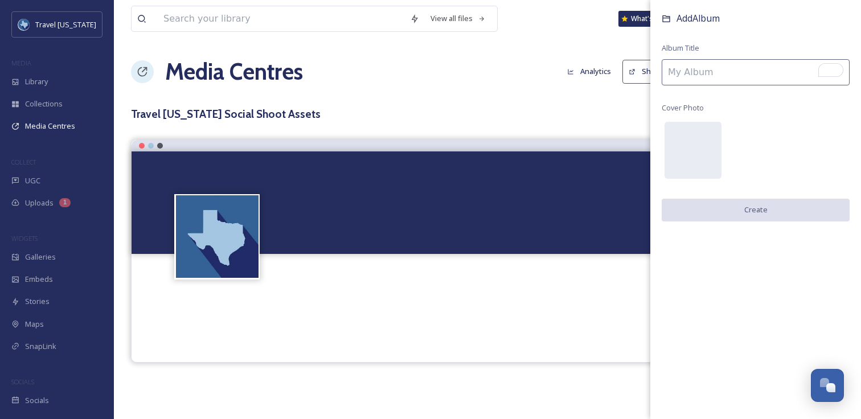
click at [717, 70] on input "To enrich screen reader interactions, please activate Accessibility in Grammarl…" at bounding box center [756, 72] width 188 height 26
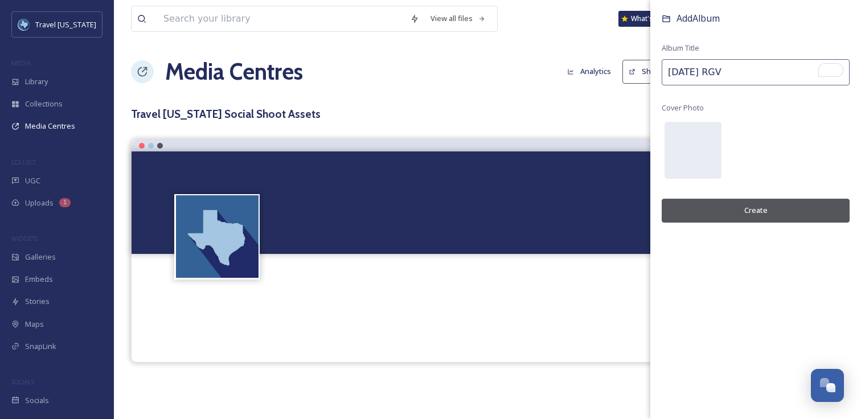
click at [720, 75] on input "August 2025 RGV" at bounding box center [756, 72] width 188 height 26
type input "[DATE]: RGV"
click at [761, 96] on div "Add Album Album Title August 2025: RGV Cover Photo Create" at bounding box center [755, 128] width 211 height 257
click at [752, 71] on input "[DATE]: RGV" at bounding box center [756, 72] width 188 height 26
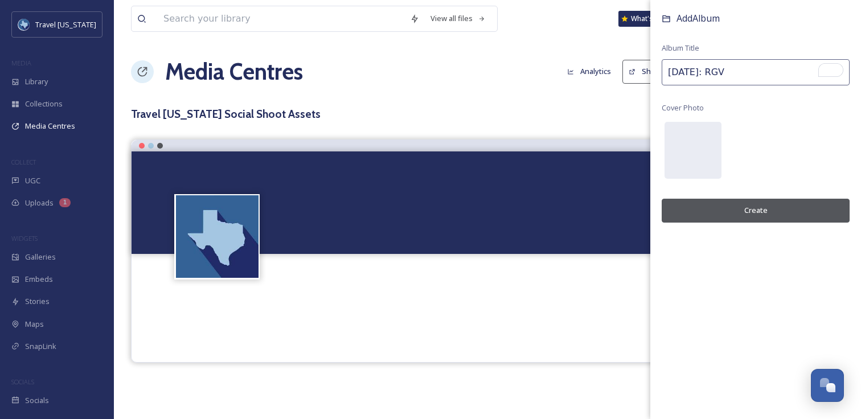
click at [752, 71] on input "[DATE]: RGV" at bounding box center [756, 72] width 188 height 26
click at [776, 72] on input "[DATE]: RGV" at bounding box center [756, 72] width 188 height 26
drag, startPoint x: 695, startPoint y: 72, endPoint x: 665, endPoint y: 70, distance: 30.3
click at [665, 70] on input "[DATE]: RGV" at bounding box center [756, 72] width 188 height 26
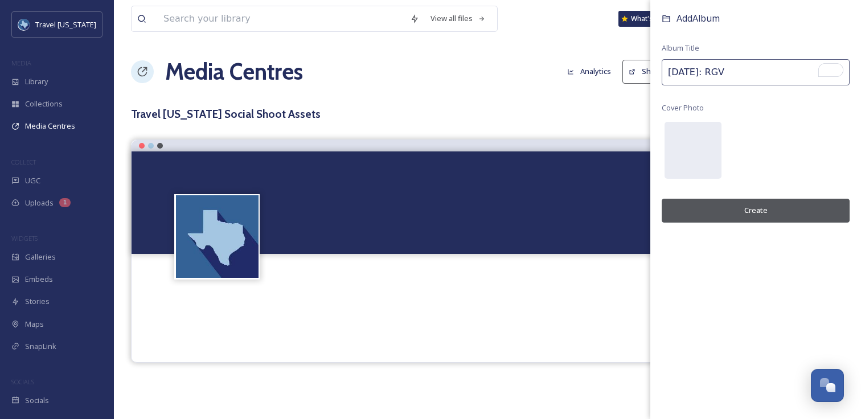
click at [665, 70] on input "[DATE]: RGV" at bounding box center [756, 72] width 188 height 26
click at [667, 70] on input "[DATE]: RGV" at bounding box center [756, 72] width 188 height 26
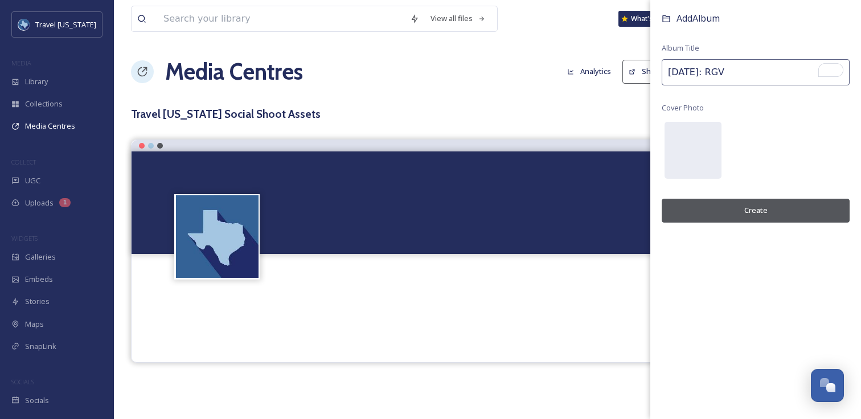
click at [680, 72] on input "[DATE]: RGV" at bounding box center [756, 72] width 188 height 26
click at [730, 75] on input "[DATE]: RGV" at bounding box center [756, 72] width 188 height 26
click at [746, 74] on input "[DATE]: RGV" at bounding box center [756, 72] width 188 height 26
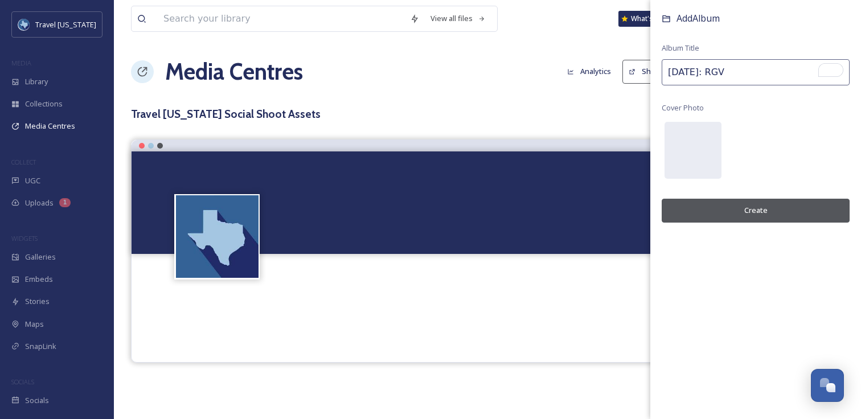
click at [746, 74] on input "[DATE]: RGV" at bounding box center [756, 72] width 188 height 26
click at [767, 75] on input "[DATE]: RGV" at bounding box center [756, 72] width 188 height 26
click at [753, 210] on button "Create" at bounding box center [756, 210] width 188 height 23
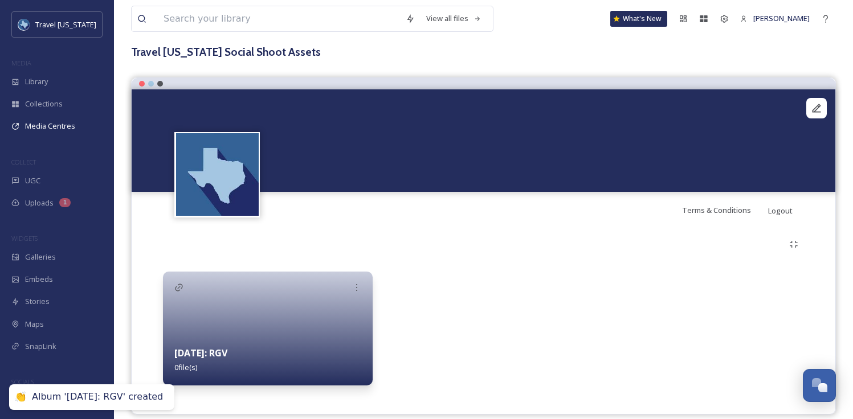
scroll to position [75, 0]
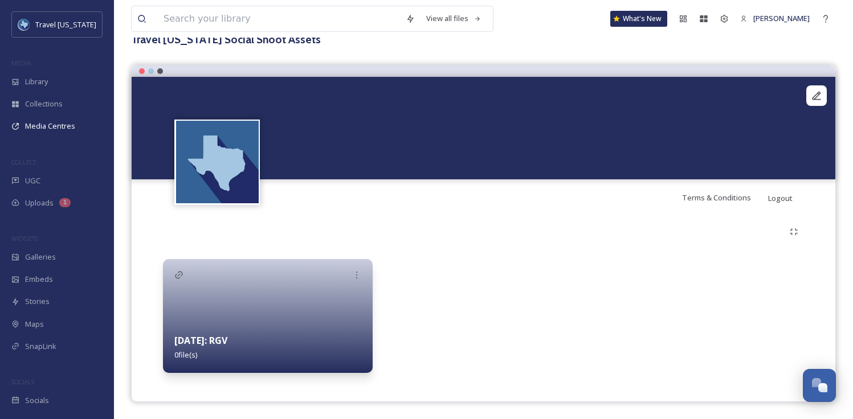
click at [366, 274] on div at bounding box center [356, 275] width 21 height 21
click at [401, 268] on div at bounding box center [483, 316] width 210 height 114
click at [364, 273] on div at bounding box center [356, 275] width 21 height 21
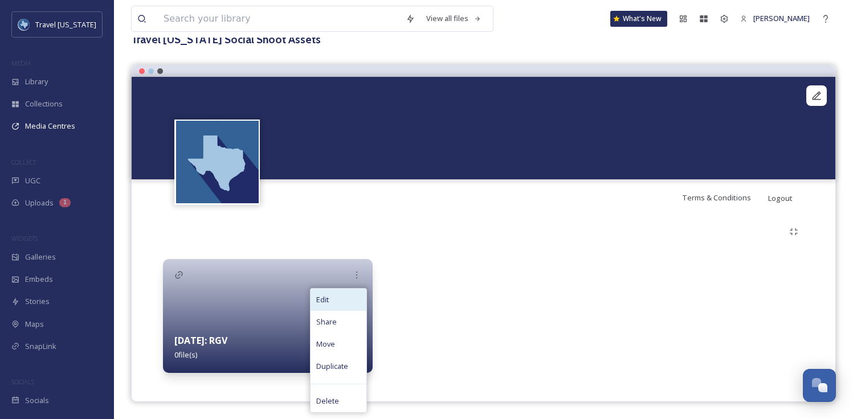
click at [340, 301] on div "Edit" at bounding box center [338, 300] width 56 height 22
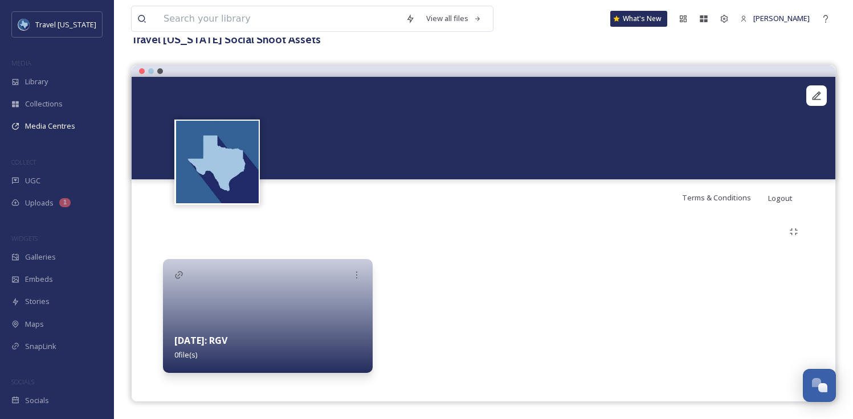
click at [498, 301] on div at bounding box center [483, 316] width 210 height 114
click at [260, 302] on div at bounding box center [268, 316] width 210 height 114
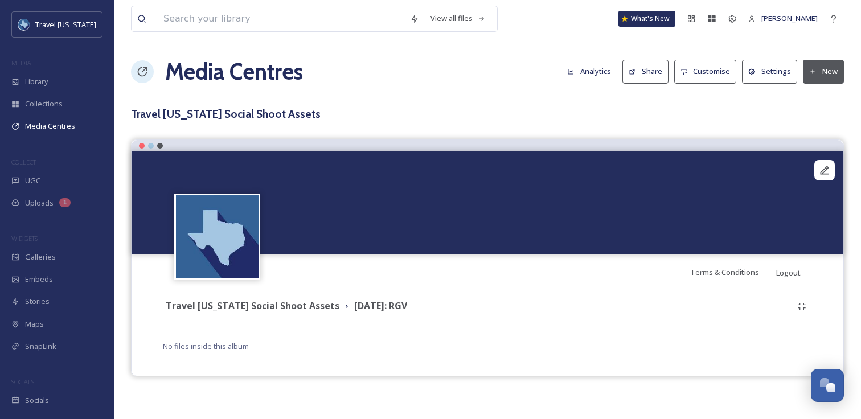
click at [819, 67] on button "New" at bounding box center [823, 71] width 41 height 23
click at [830, 124] on span "Add Album" at bounding box center [819, 120] width 37 height 11
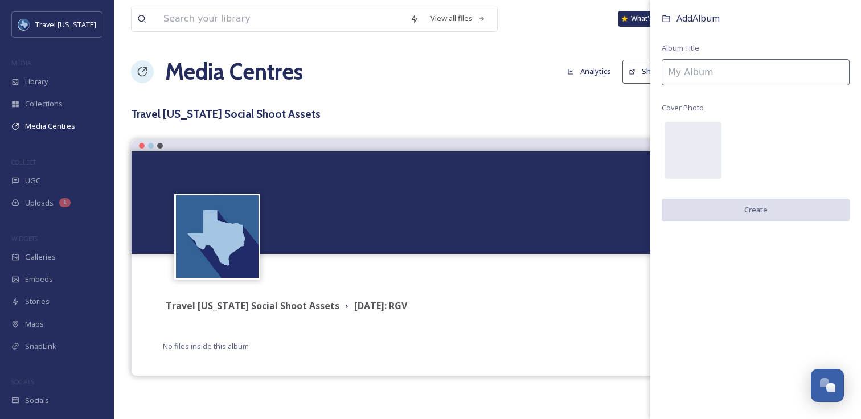
click at [724, 66] on input at bounding box center [756, 72] width 188 height 26
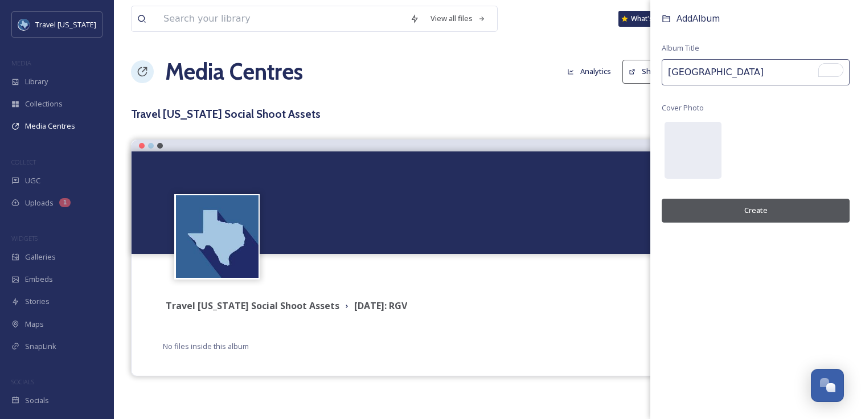
type input "[GEOGRAPHIC_DATA]"
click at [758, 216] on button "Create" at bounding box center [756, 210] width 188 height 23
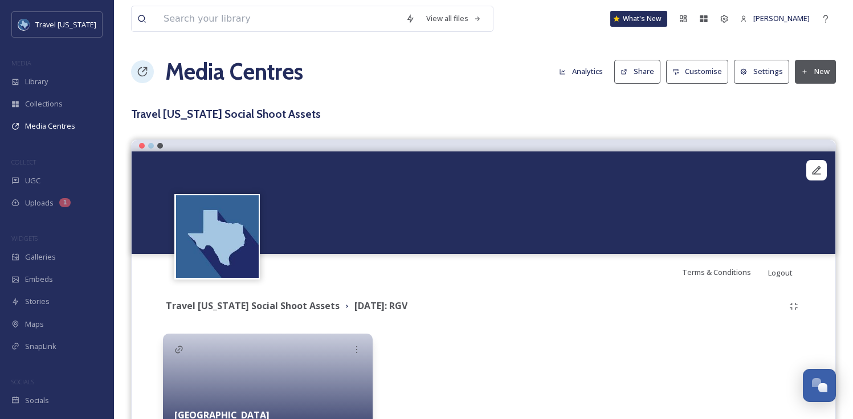
click at [818, 68] on button "New" at bounding box center [814, 71] width 41 height 23
click at [816, 119] on span "Add Album" at bounding box center [810, 120] width 37 height 11
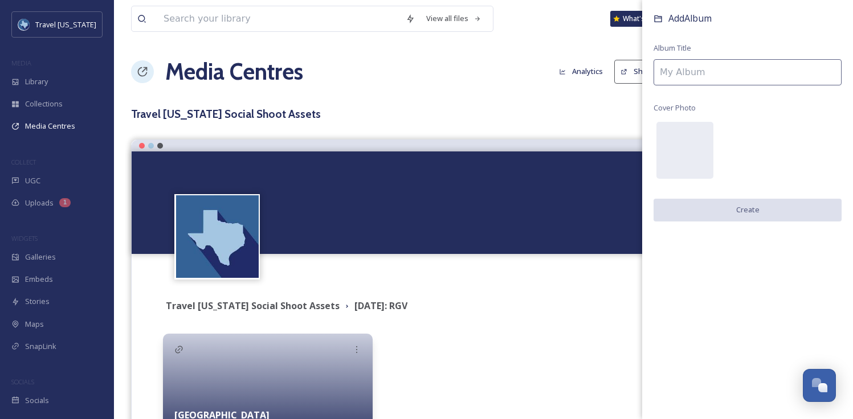
click at [724, 63] on input at bounding box center [747, 72] width 188 height 26
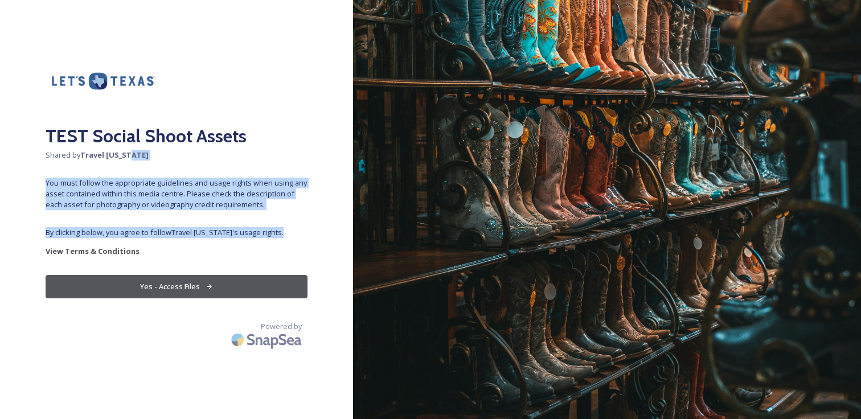
drag, startPoint x: 205, startPoint y: 235, endPoint x: 214, endPoint y: 243, distance: 11.3
click at [214, 243] on div "TEST Social Shoot Assets Shared by Travel Texas You must follow the appropriate…" at bounding box center [176, 210] width 353 height 328
click at [288, 229] on span "By clicking below, you agree to follow Travel Texas 's usage rights." at bounding box center [177, 232] width 262 height 11
drag, startPoint x: 245, startPoint y: 202, endPoint x: 211, endPoint y: 159, distance: 54.3
click at [211, 159] on div "TEST Social Shoot Assets Shared by Travel Texas You must follow the appropriate…" at bounding box center [176, 210] width 353 height 328
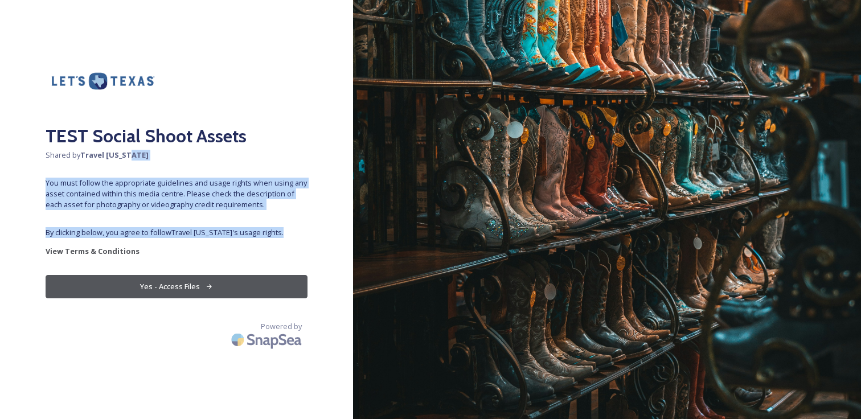
drag, startPoint x: 211, startPoint y: 159, endPoint x: 292, endPoint y: 239, distance: 113.6
click at [292, 239] on div "TEST Social Shoot Assets Shared by Travel Texas You must follow the appropriate…" at bounding box center [176, 210] width 353 height 328
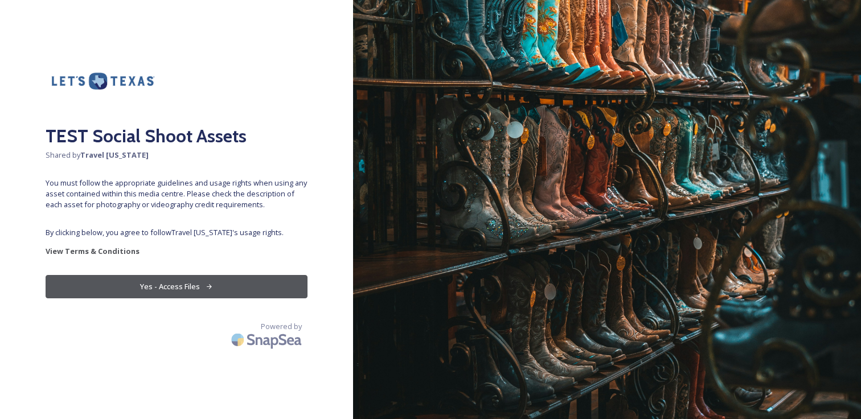
click at [182, 282] on button "Yes - Access Files" at bounding box center [177, 286] width 262 height 23
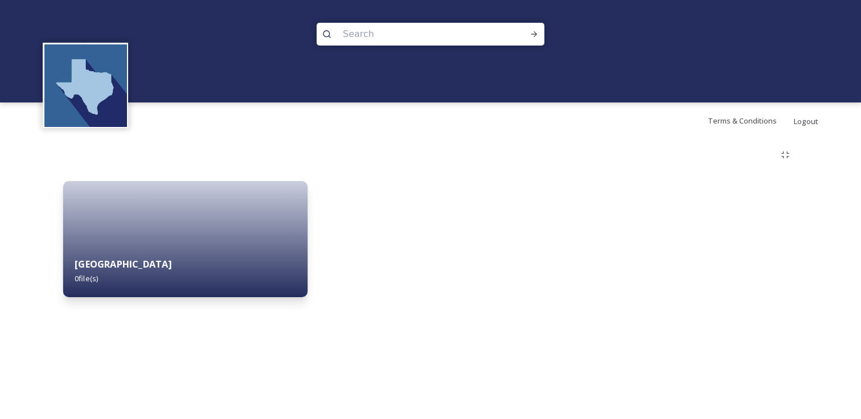
click at [186, 224] on div at bounding box center [185, 239] width 244 height 116
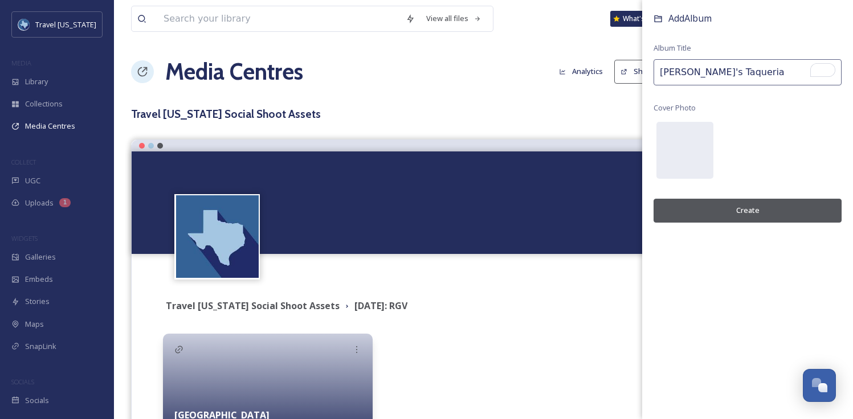
type input "[PERSON_NAME]'s Taqueria"
click at [723, 214] on button "Create" at bounding box center [747, 210] width 188 height 23
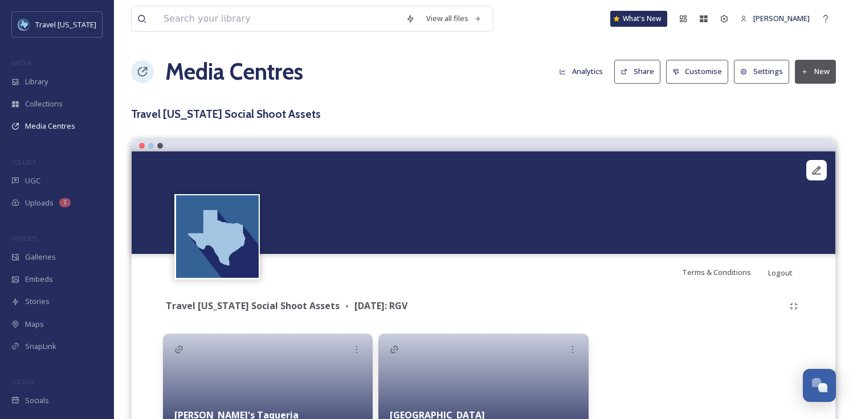
click at [813, 62] on button "New" at bounding box center [814, 71] width 41 height 23
click at [810, 121] on span "Add Album" at bounding box center [810, 120] width 37 height 11
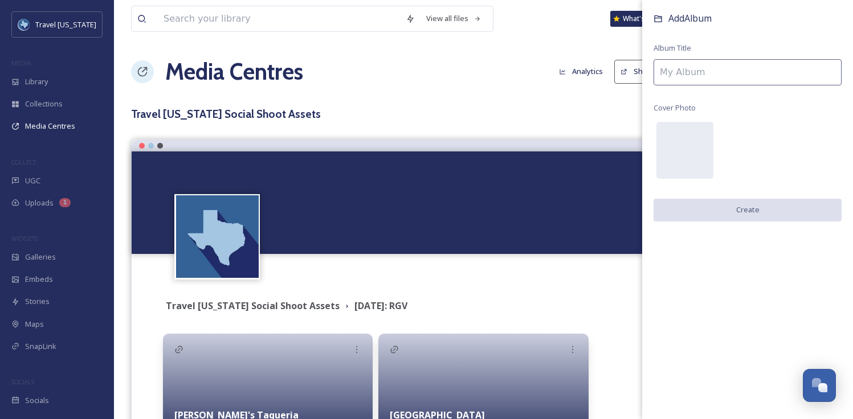
click at [693, 60] on input at bounding box center [747, 72] width 188 height 26
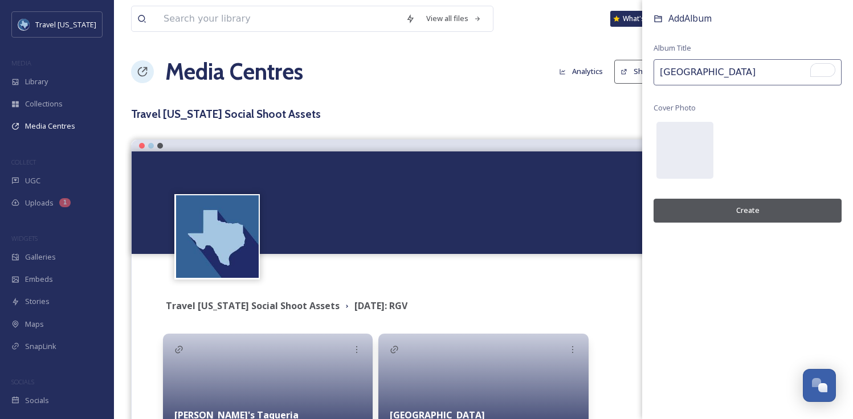
type input "[GEOGRAPHIC_DATA]"
click at [769, 201] on button "Create" at bounding box center [747, 210] width 188 height 23
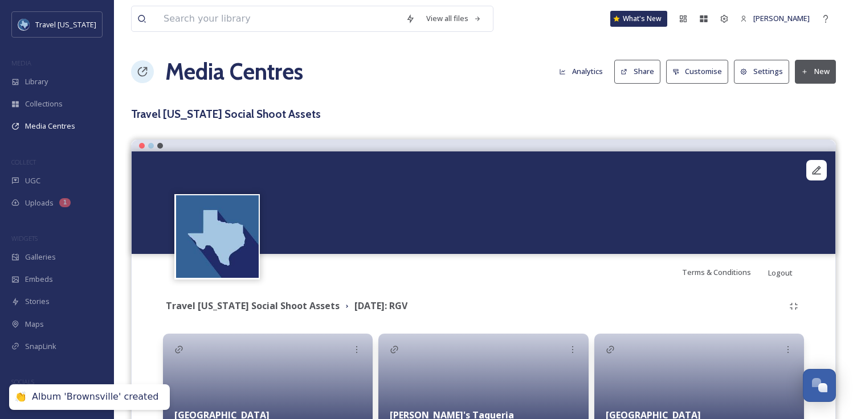
click at [816, 72] on button "New" at bounding box center [814, 71] width 41 height 23
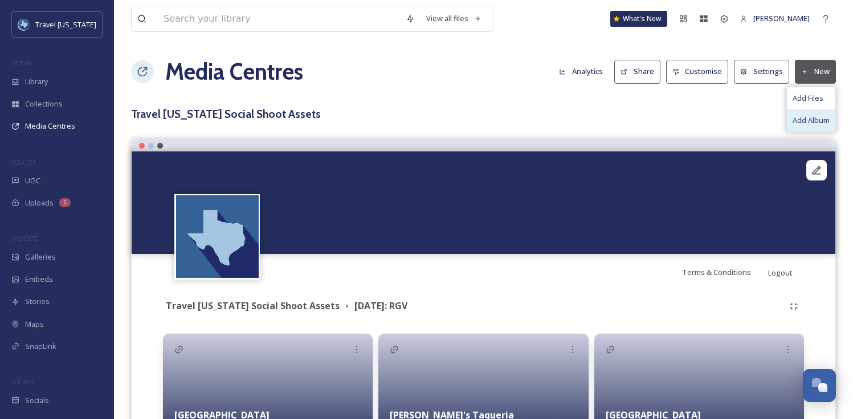
click at [813, 118] on span "Add Album" at bounding box center [810, 120] width 37 height 11
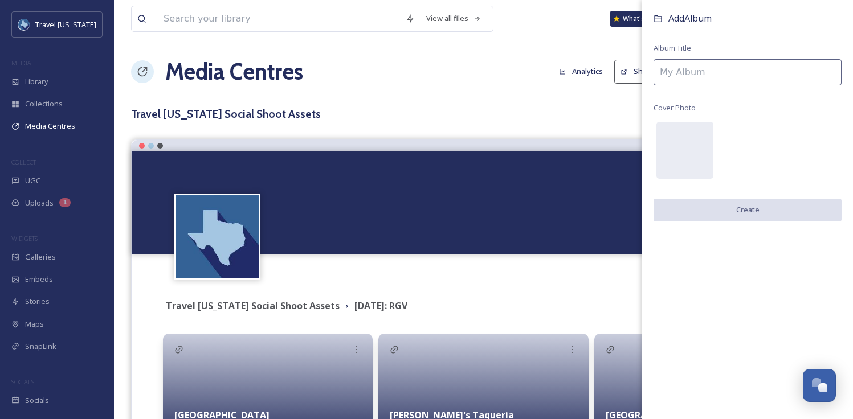
click at [778, 80] on input at bounding box center [747, 72] width 188 height 26
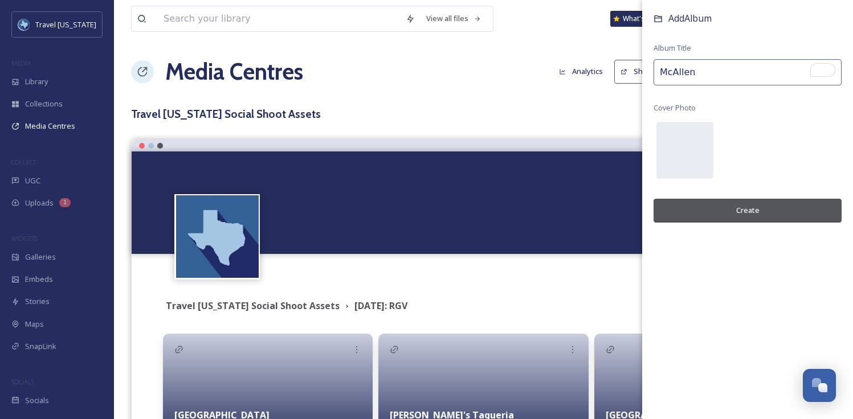
type input "McAllen"
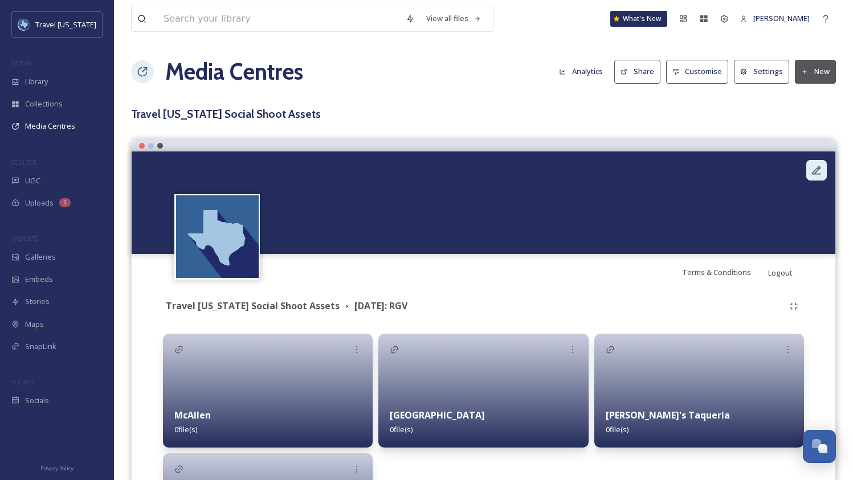
click at [814, 172] on icon at bounding box center [815, 170] width 11 height 11
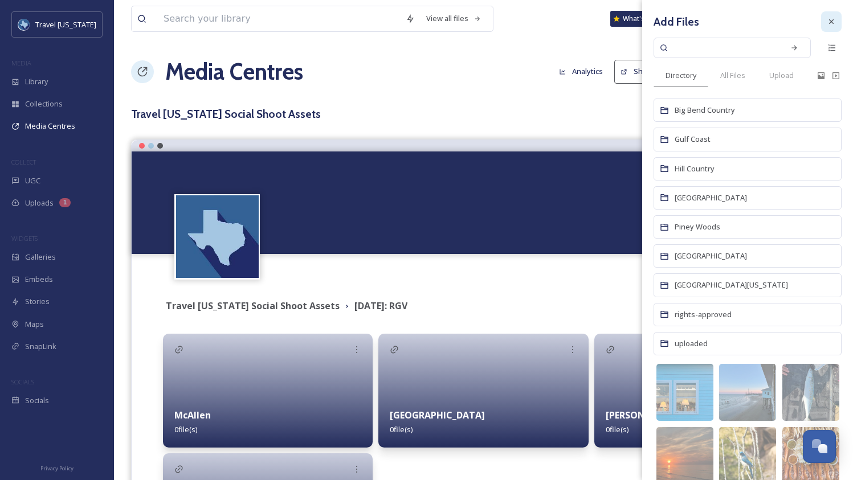
click at [823, 27] on div at bounding box center [831, 21] width 21 height 21
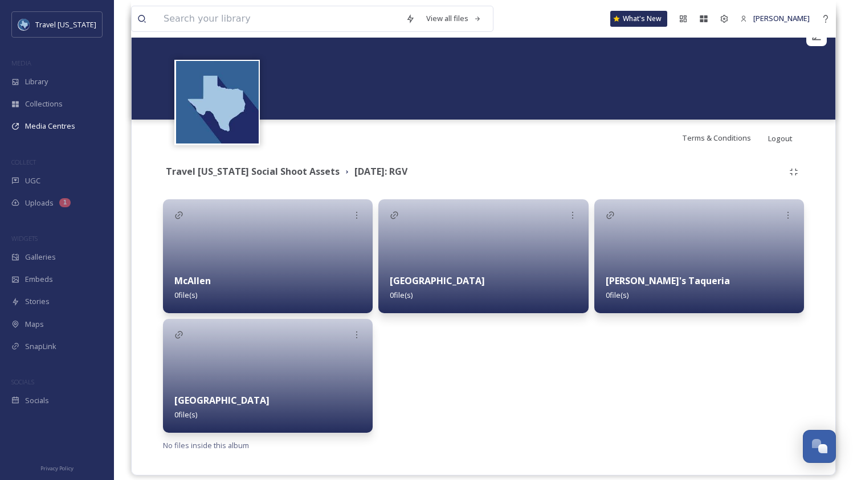
scroll to position [147, 0]
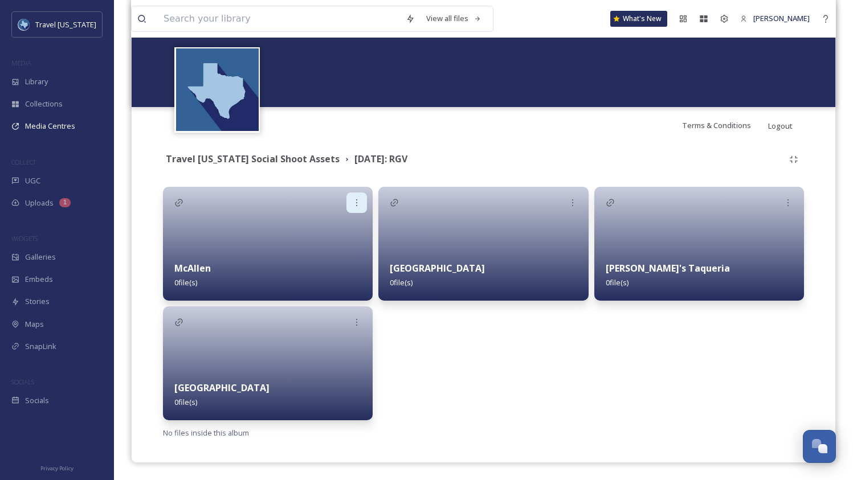
click at [348, 201] on div at bounding box center [356, 202] width 21 height 21
click at [453, 367] on div "Brownsville 0 file(s)" at bounding box center [483, 304] width 210 height 234
click at [462, 248] on div at bounding box center [483, 244] width 210 height 114
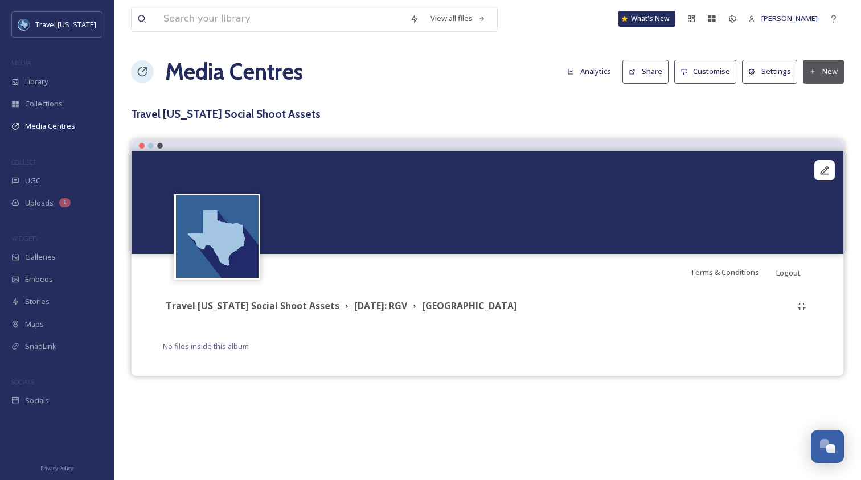
click at [823, 69] on button "New" at bounding box center [823, 71] width 41 height 23
click at [824, 69] on button "New" at bounding box center [823, 71] width 41 height 23
click at [568, 320] on div "Travel [US_STATE] Social Shoot Assets [DATE]: RGV Brownsville No files inside t…" at bounding box center [487, 324] width 695 height 68
click at [814, 67] on button "New" at bounding box center [823, 71] width 41 height 23
click at [826, 116] on span "Add Album" at bounding box center [819, 120] width 37 height 11
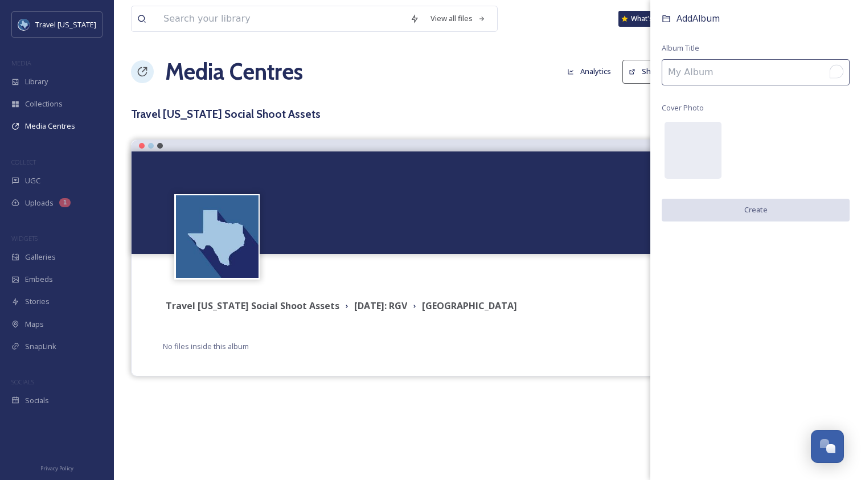
click at [780, 78] on input "To enrich screen reader interactions, please activate Accessibility in Grammarl…" at bounding box center [756, 72] width 188 height 26
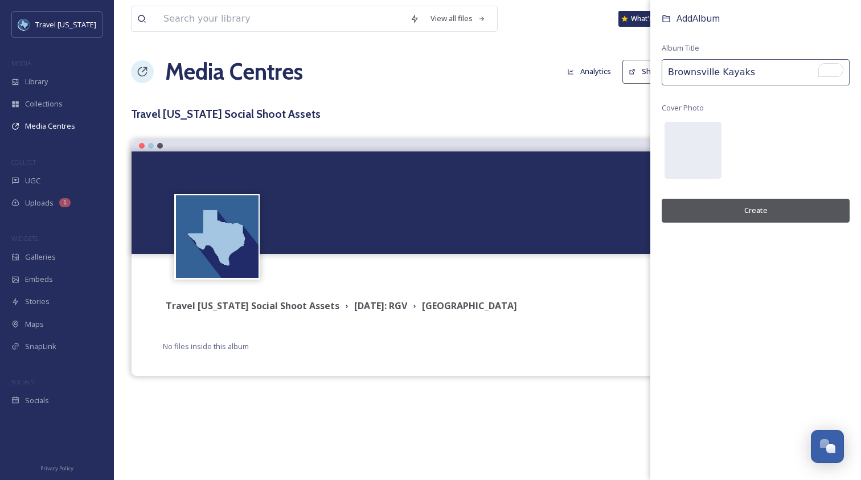
type input "Brownsville Kayaks"
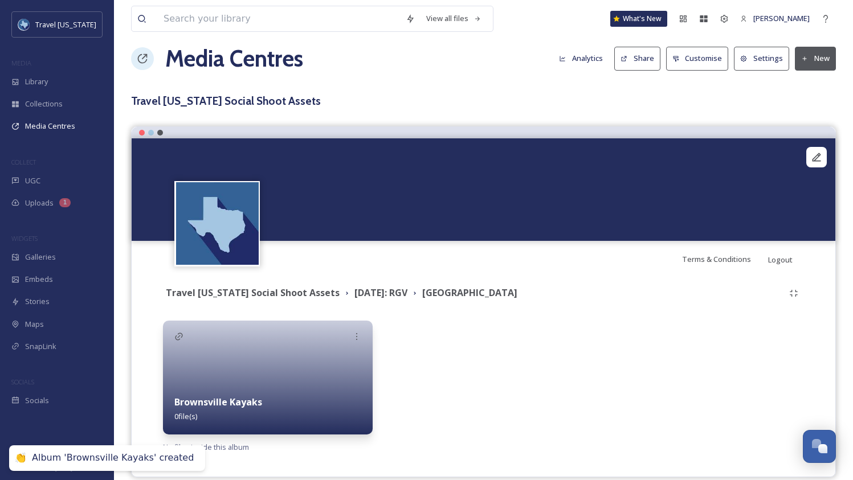
scroll to position [27, 0]
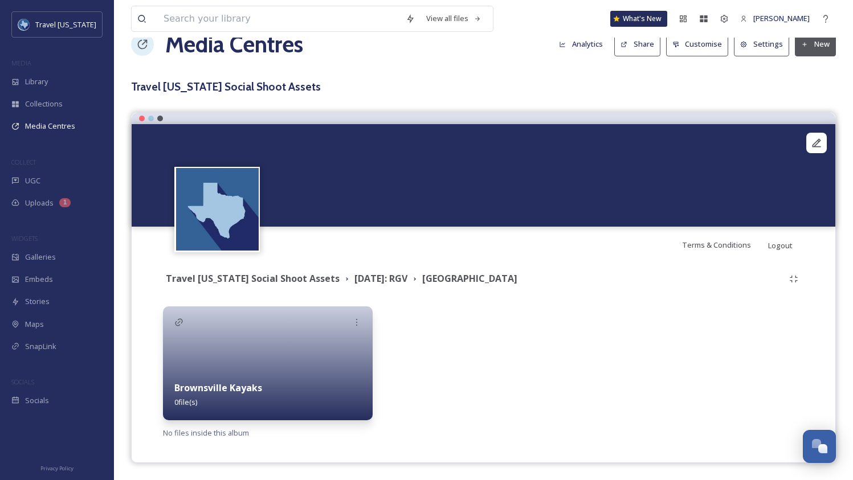
click at [259, 350] on div at bounding box center [268, 363] width 210 height 114
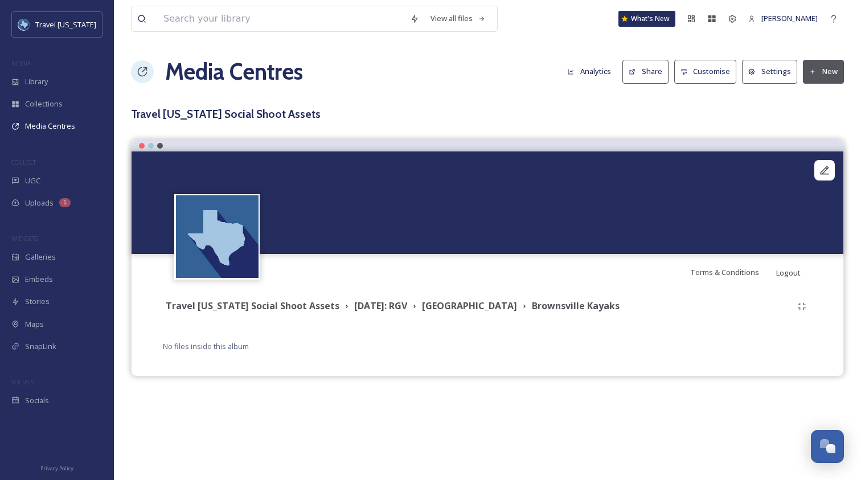
click at [804, 69] on button "New" at bounding box center [823, 71] width 41 height 23
click at [830, 98] on span "Add Files" at bounding box center [816, 98] width 31 height 11
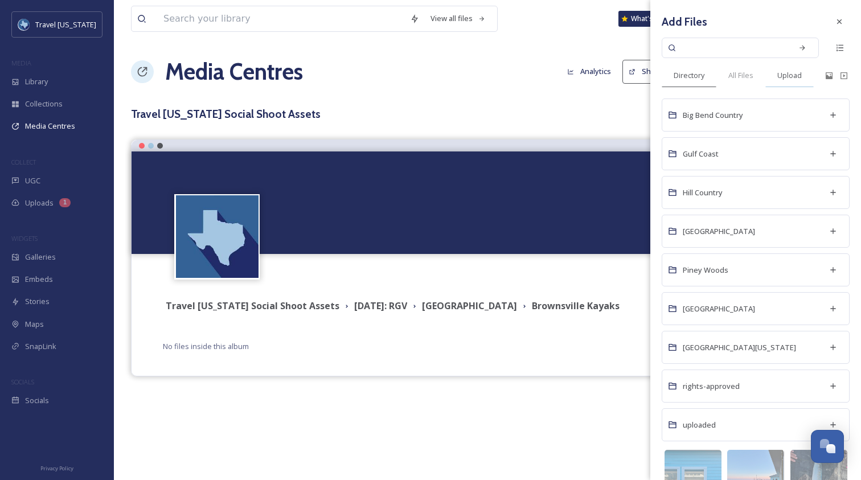
click at [796, 79] on span "Upload" at bounding box center [789, 75] width 24 height 11
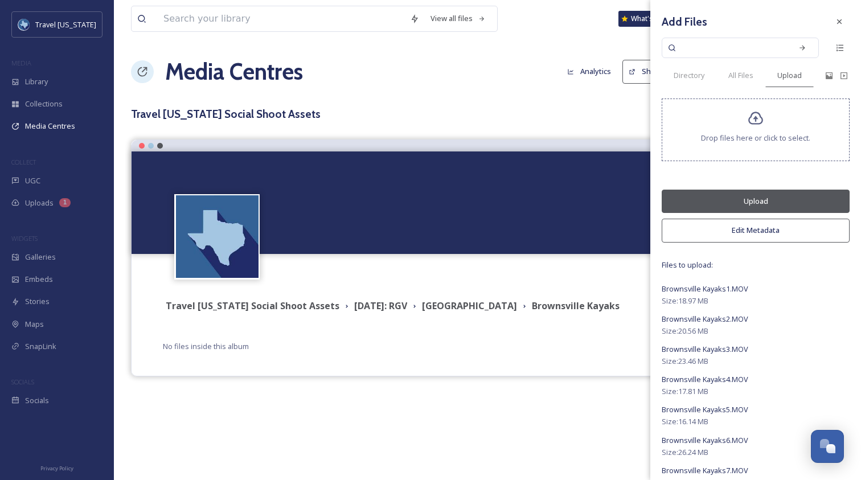
click at [769, 232] on button "Edit Metadata" at bounding box center [756, 230] width 188 height 23
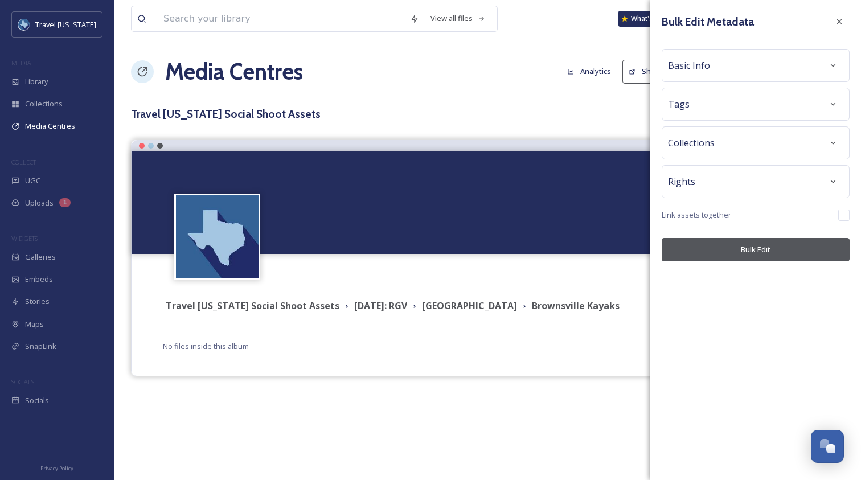
click at [741, 187] on div "Rights" at bounding box center [755, 181] width 175 height 21
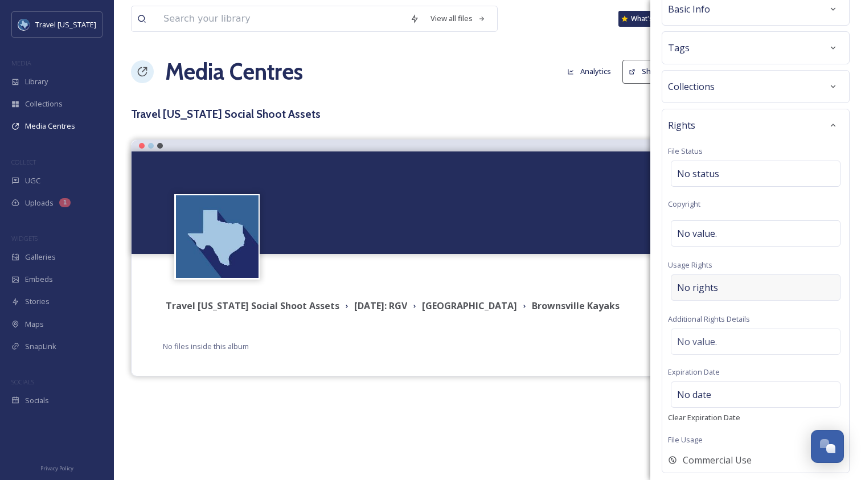
scroll to position [84, 0]
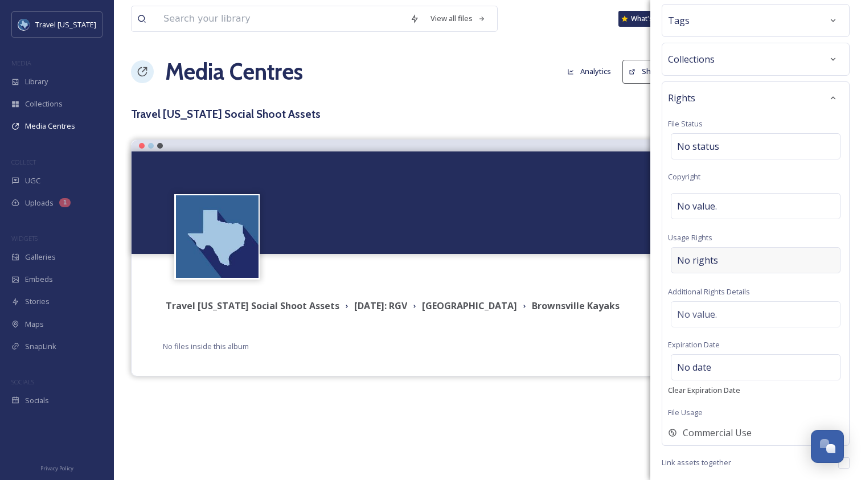
click at [737, 261] on div "No rights" at bounding box center [756, 260] width 170 height 26
click at [747, 223] on div "Rights File Status No status Copyright No value. Usage Rights No rights Additio…" at bounding box center [756, 263] width 188 height 364
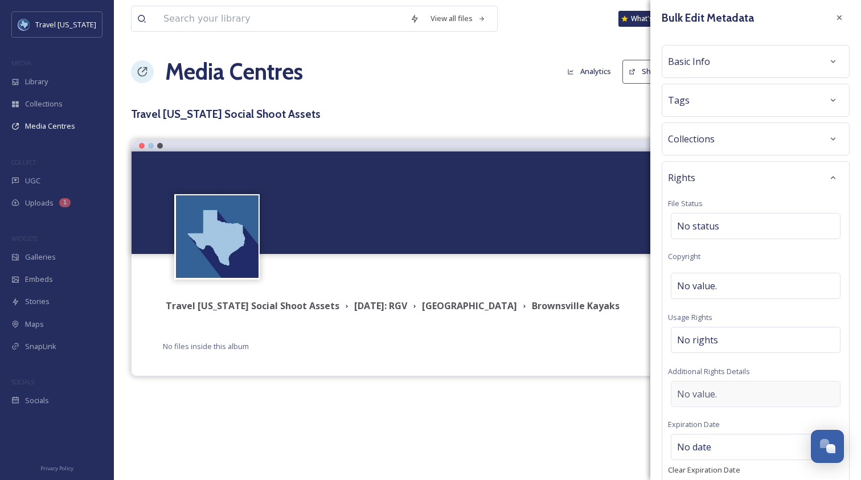
scroll to position [0, 0]
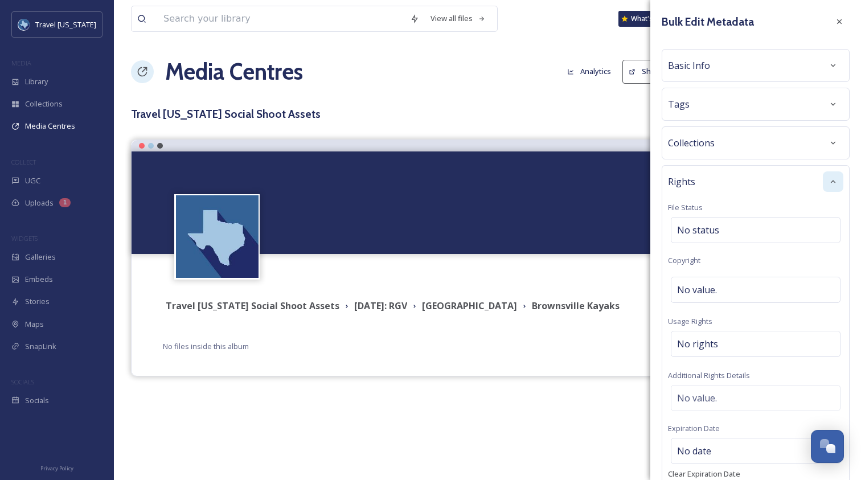
click at [829, 183] on icon at bounding box center [833, 181] width 9 height 9
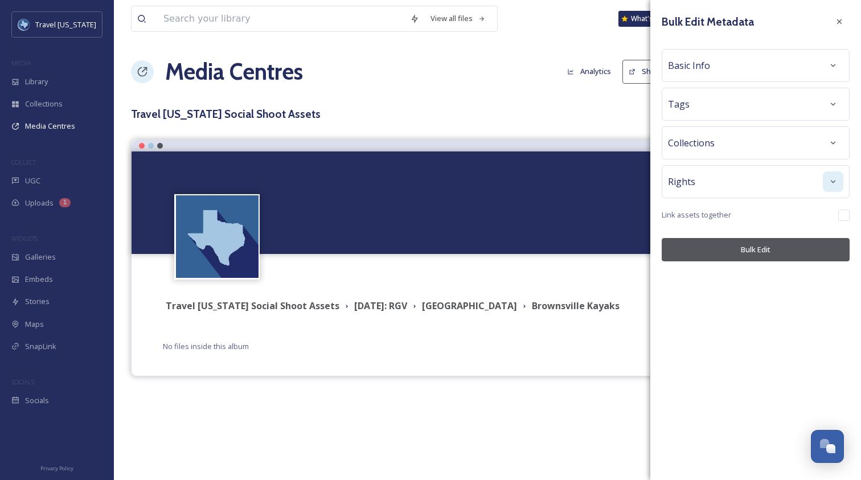
click at [789, 140] on div "Collections" at bounding box center [755, 143] width 175 height 21
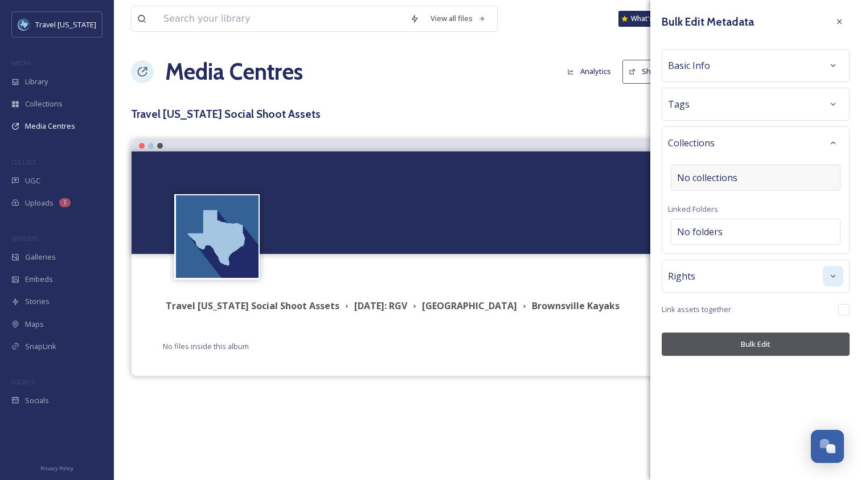
click at [722, 183] on span "No collections" at bounding box center [707, 178] width 60 height 14
click at [728, 173] on input at bounding box center [733, 177] width 125 height 25
click at [755, 236] on div "No folders" at bounding box center [756, 232] width 170 height 26
click at [747, 205] on div "Collections No collections Linked Folders No folders" at bounding box center [756, 190] width 188 height 128
click at [740, 235] on div "No folders" at bounding box center [756, 232] width 170 height 26
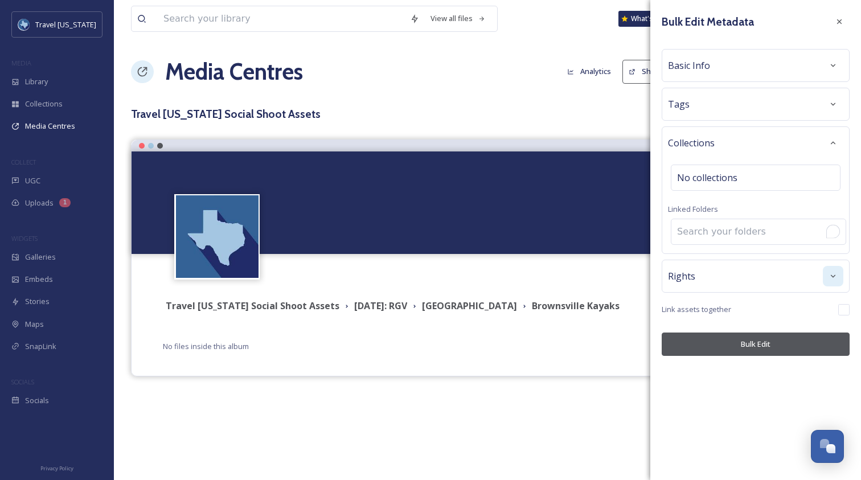
click at [742, 233] on input "To enrich screen reader interactions, please activate Accessibility in Grammarl…" at bounding box center [758, 231] width 174 height 25
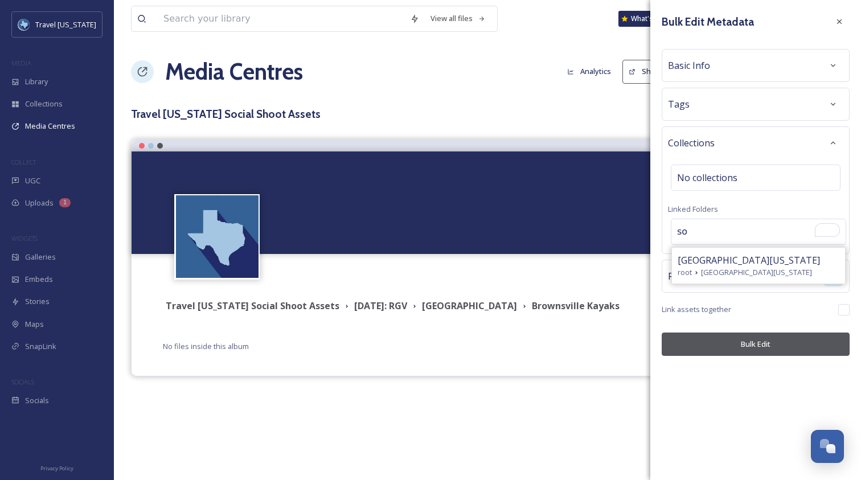
type input "s"
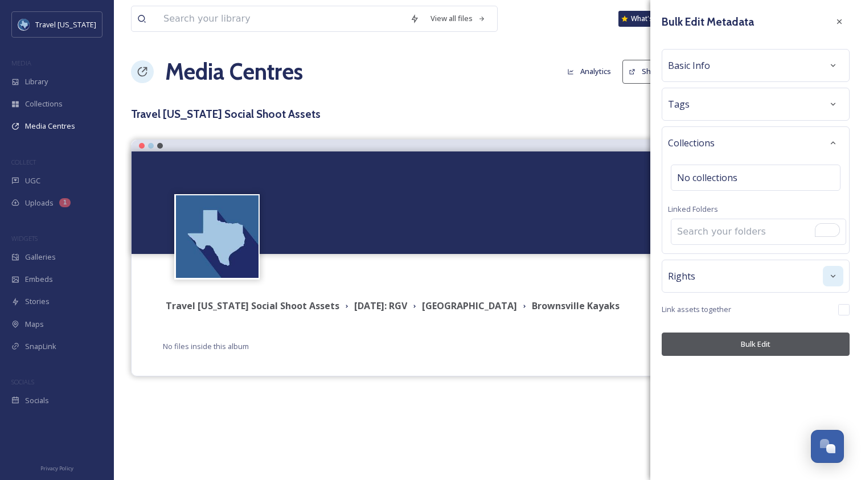
click at [745, 231] on input "To enrich screen reader interactions, please activate Accessibility in Grammarl…" at bounding box center [758, 231] width 174 height 25
click at [761, 252] on div "Collections No collections Linked Folders" at bounding box center [756, 190] width 188 height 128
click at [749, 227] on div "No folders" at bounding box center [756, 232] width 170 height 26
click at [743, 239] on input at bounding box center [758, 231] width 174 height 25
type input "R"
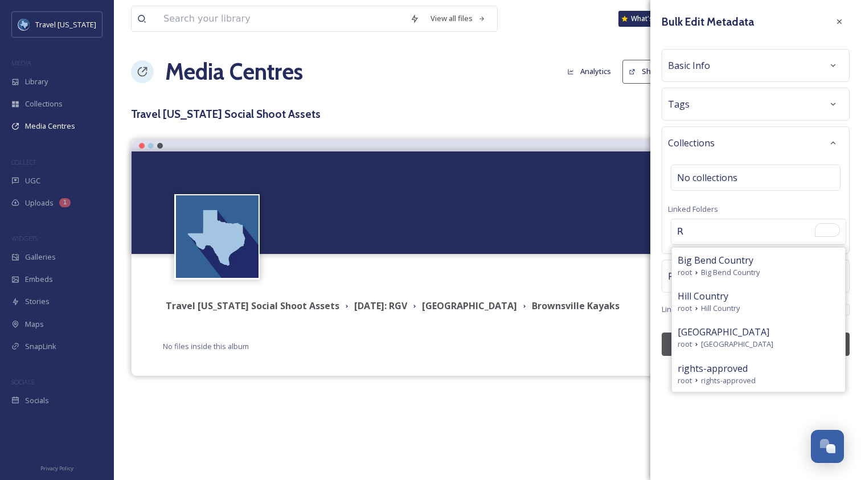
click at [711, 227] on input "R" at bounding box center [758, 231] width 174 height 25
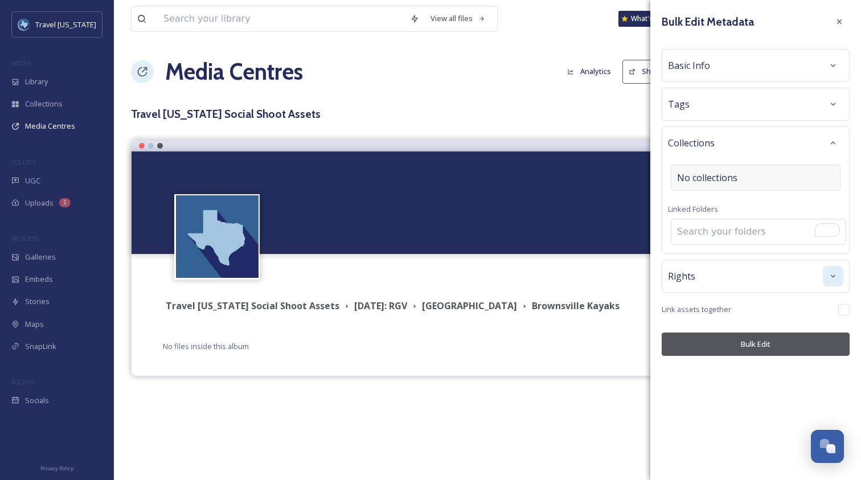
click at [724, 182] on span "No collections" at bounding box center [707, 178] width 60 height 14
click at [731, 234] on div "No folders" at bounding box center [756, 232] width 170 height 26
click at [731, 234] on input at bounding box center [758, 231] width 174 height 25
type input "so"
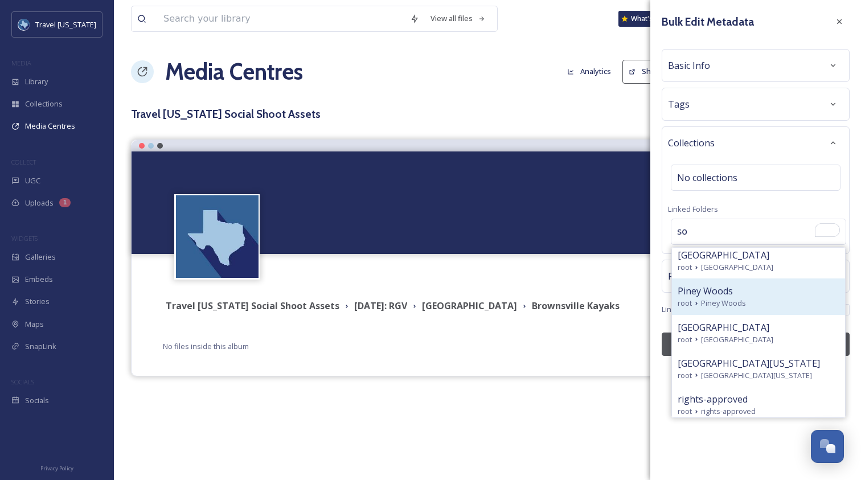
scroll to position [46, 0]
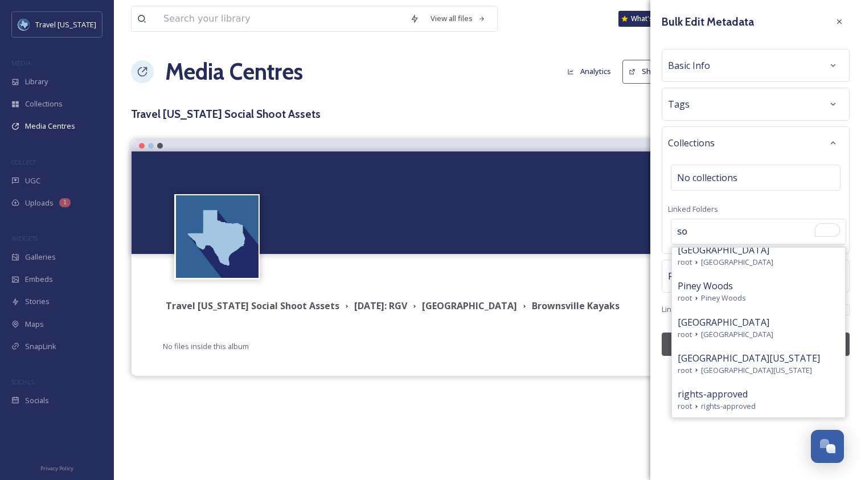
click at [714, 228] on input "so" at bounding box center [758, 231] width 174 height 25
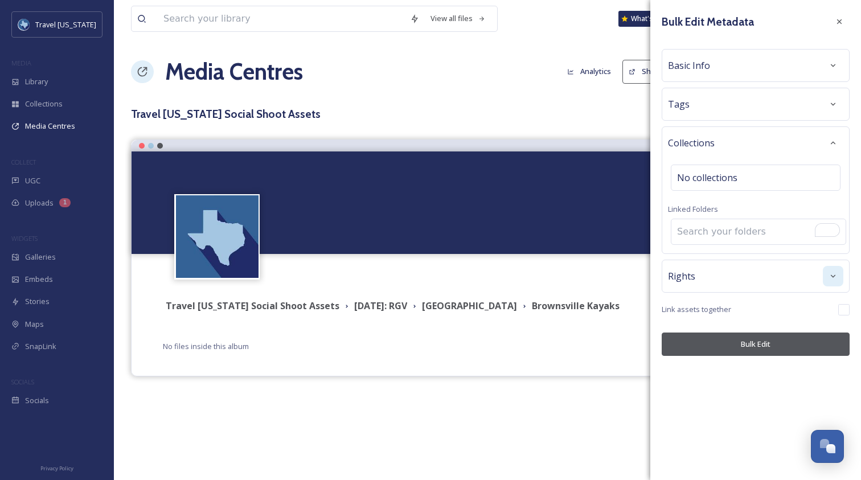
click at [742, 194] on div "Collections No collections Linked Folders" at bounding box center [756, 190] width 188 height 128
click at [704, 105] on div "Tags" at bounding box center [755, 104] width 175 height 21
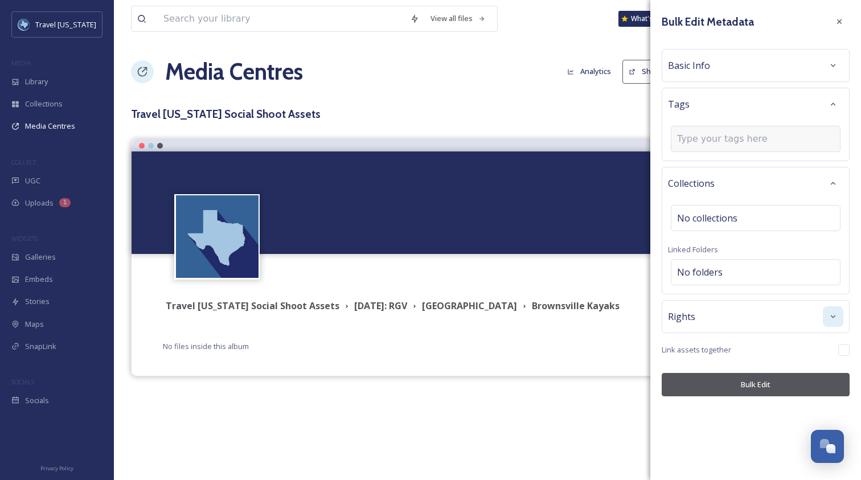
click at [734, 134] on input at bounding box center [734, 139] width 114 height 14
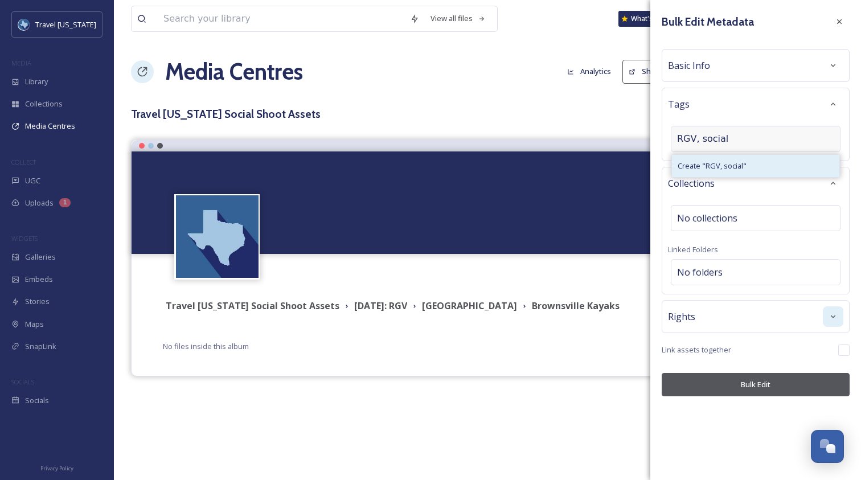
type input "RGV, social"
click at [740, 169] on span "Create " RGV, social "" at bounding box center [712, 166] width 69 height 11
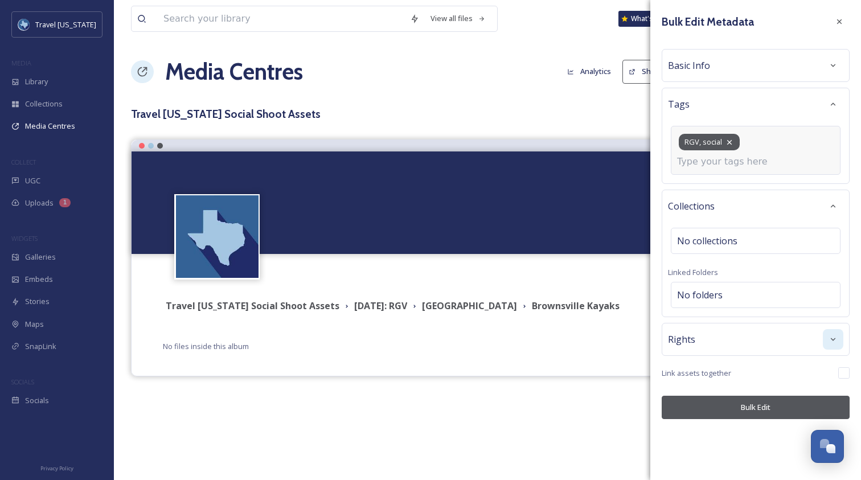
click at [732, 144] on icon at bounding box center [729, 142] width 9 height 9
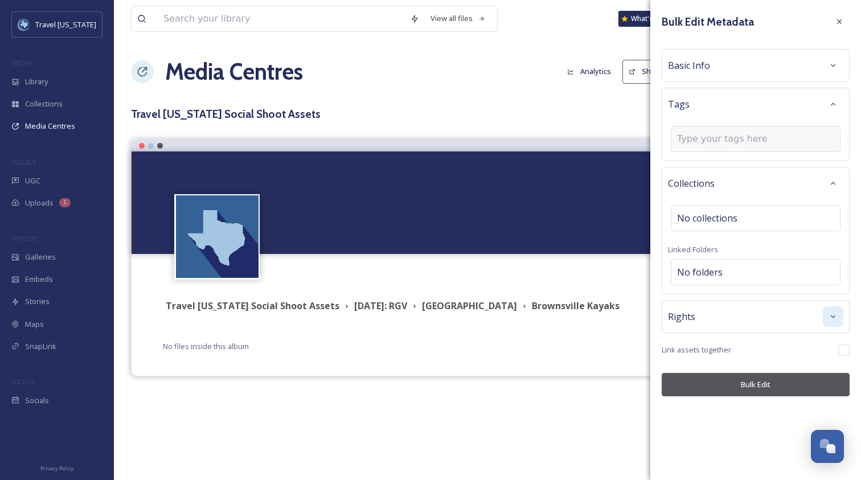
click at [700, 145] on input at bounding box center [734, 139] width 114 height 14
type input "RGV"
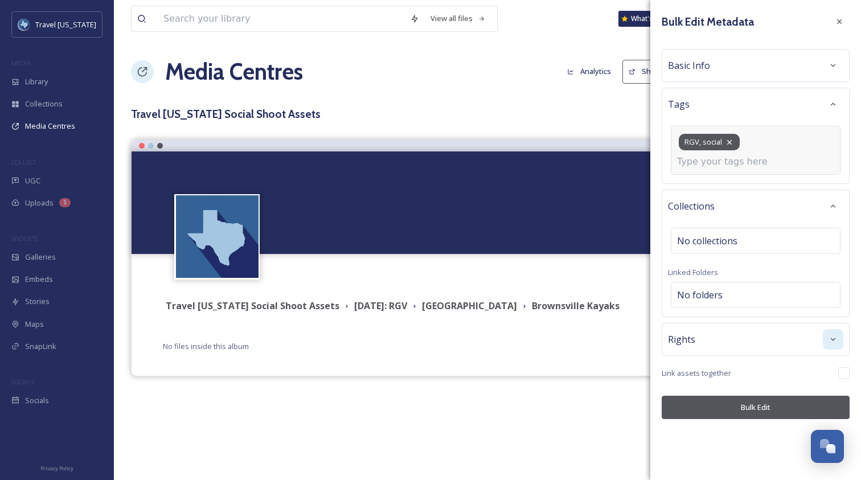
click at [736, 140] on div "RGV, social" at bounding box center [709, 142] width 61 height 17
click at [730, 142] on icon at bounding box center [729, 142] width 9 height 9
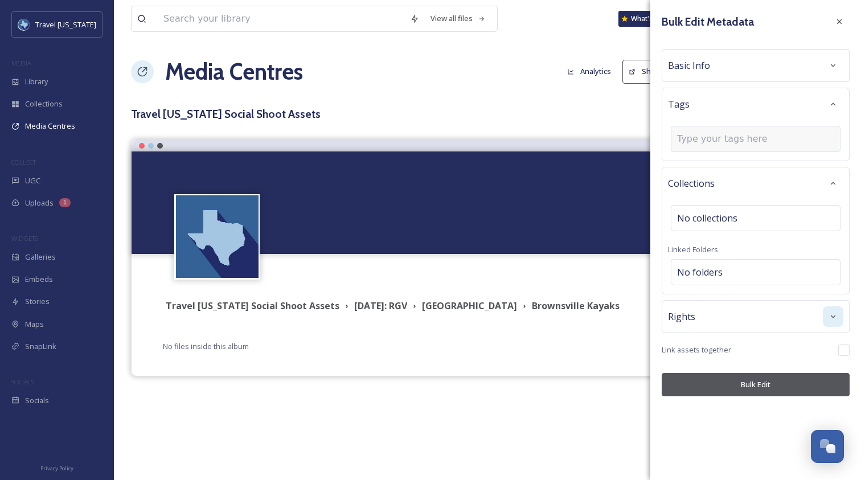
click at [731, 146] on div at bounding box center [756, 139] width 170 height 26
click at [722, 141] on input at bounding box center [734, 139] width 114 height 14
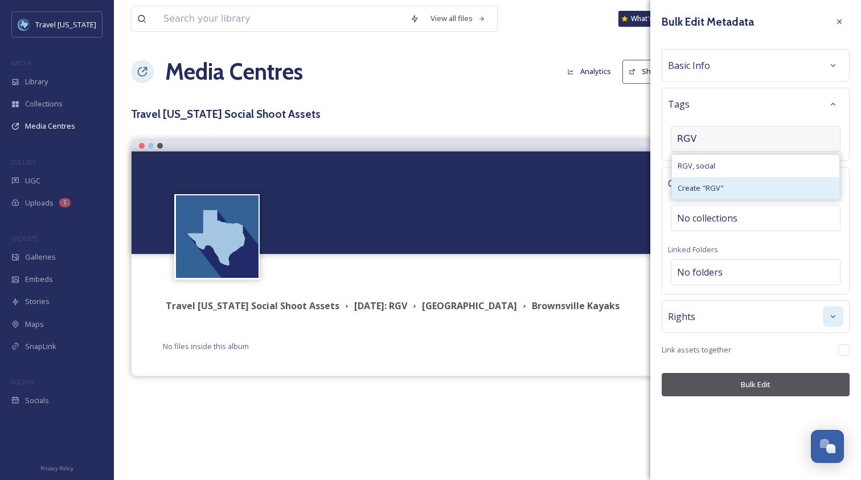
type input "RGV"
click at [706, 189] on span "Create " RGV "" at bounding box center [701, 188] width 46 height 11
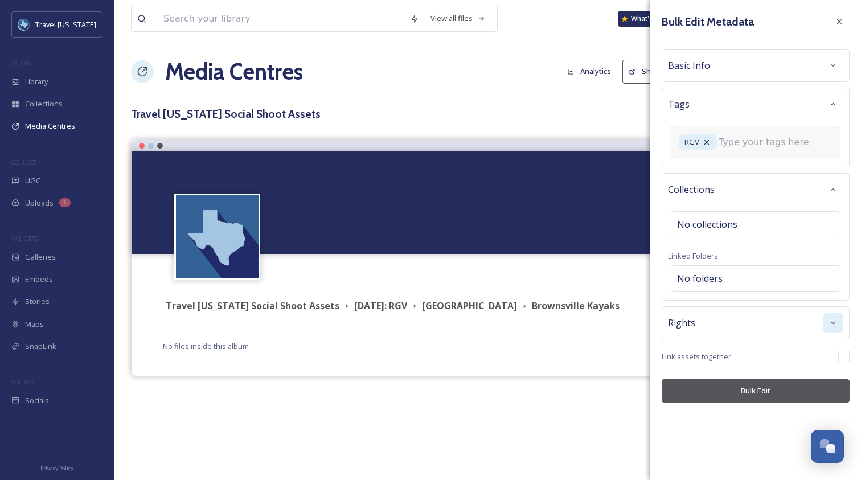
click at [745, 142] on input at bounding box center [776, 143] width 114 height 14
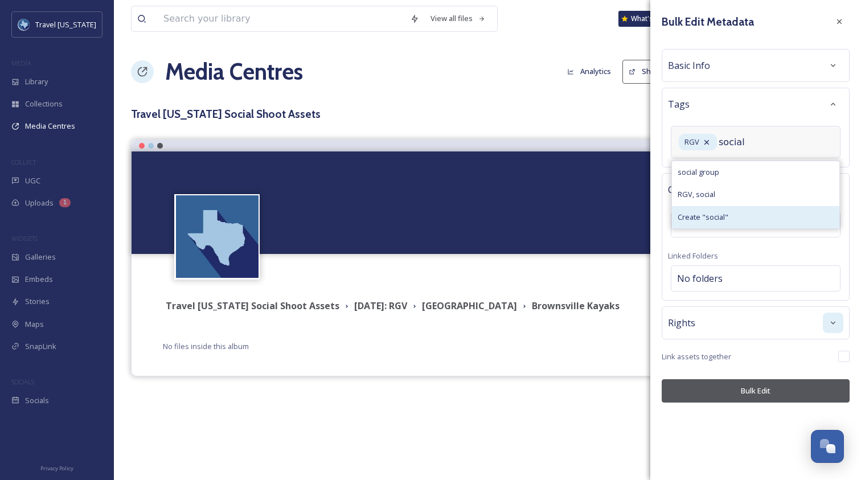
type input "social"
click at [714, 215] on span "Create " social "" at bounding box center [703, 217] width 51 height 11
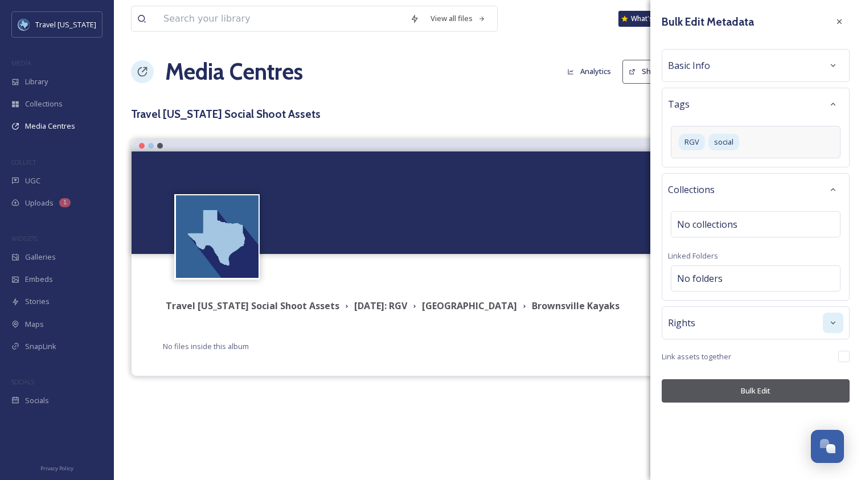
click at [731, 59] on div "Basic Info" at bounding box center [755, 65] width 175 height 21
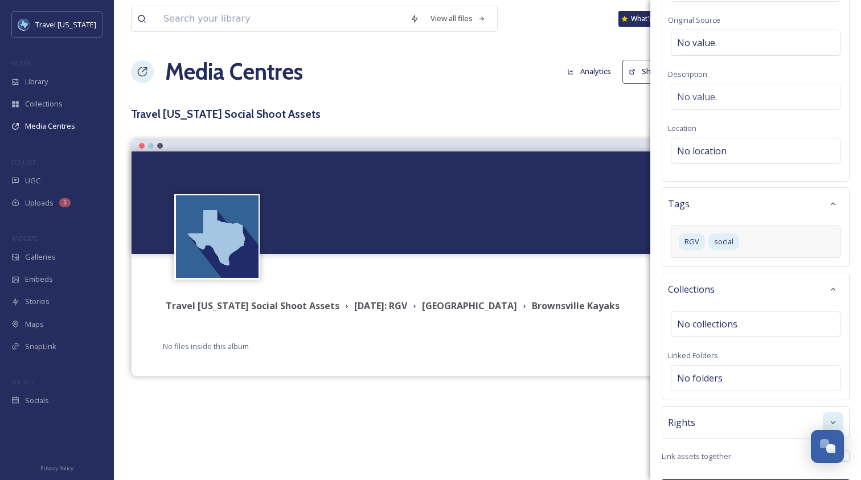
scroll to position [159, 0]
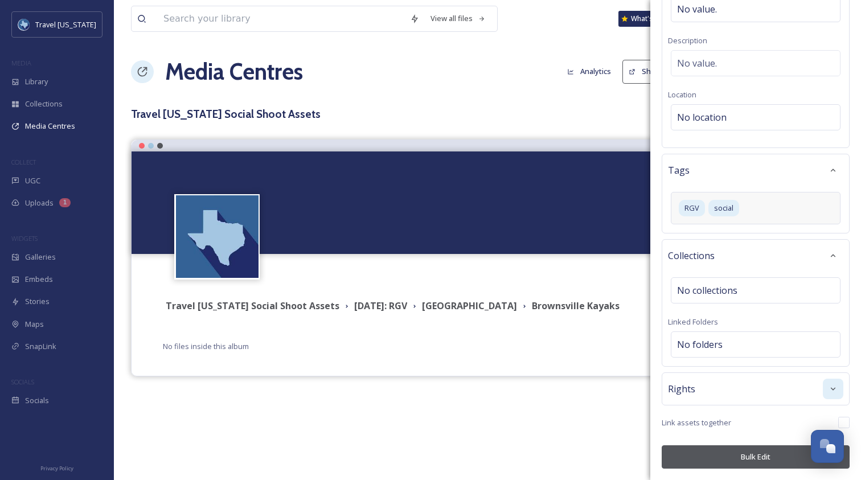
click at [745, 419] on button "Bulk Edit" at bounding box center [756, 456] width 188 height 23
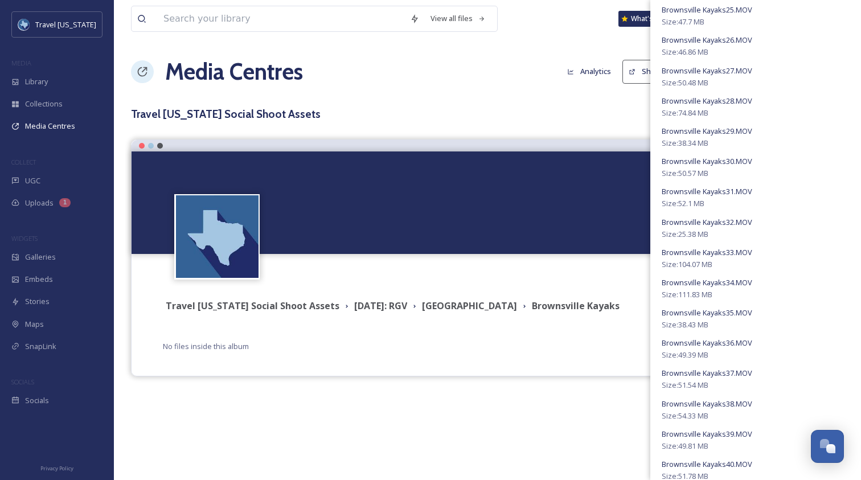
scroll to position [1373, 0]
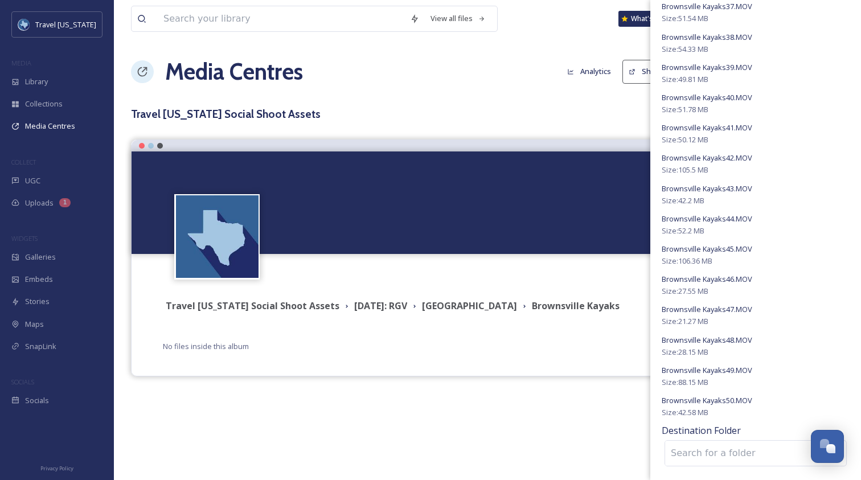
click at [721, 419] on input at bounding box center [727, 453] width 125 height 25
click at [733, 419] on input at bounding box center [727, 453] width 125 height 25
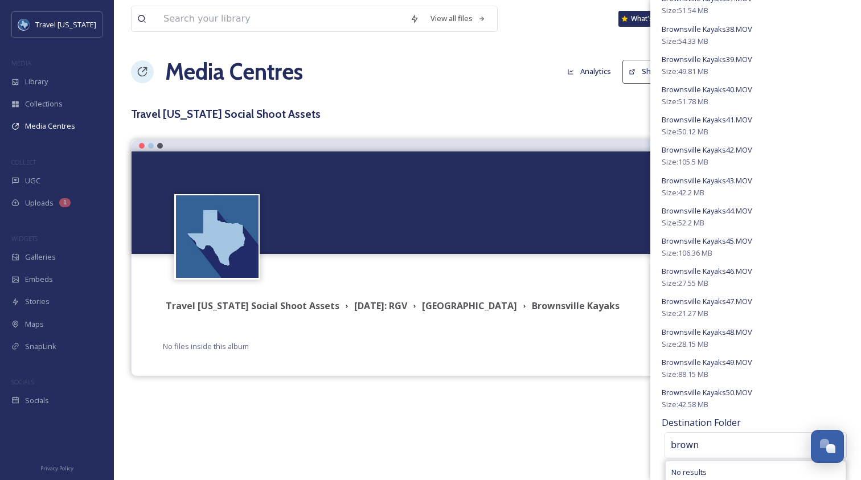
scroll to position [1384, 0]
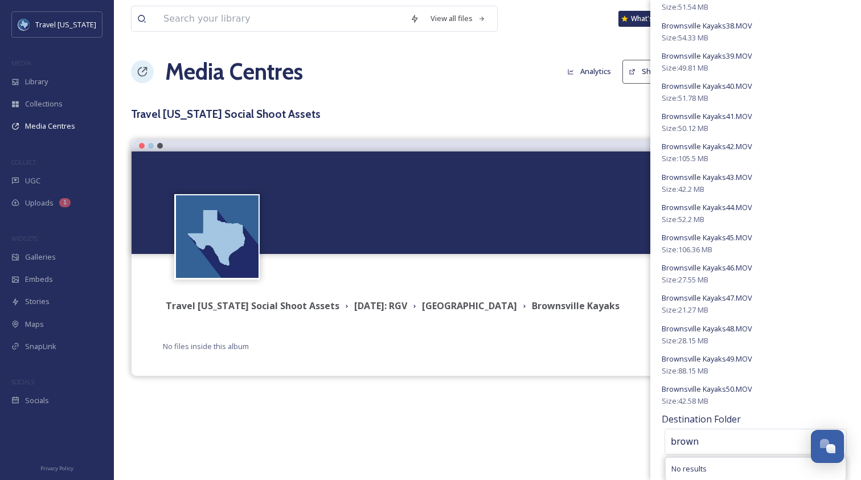
click at [711, 419] on input "brown" at bounding box center [727, 441] width 125 height 25
type input "social"
click at [716, 419] on input "social" at bounding box center [727, 441] width 125 height 25
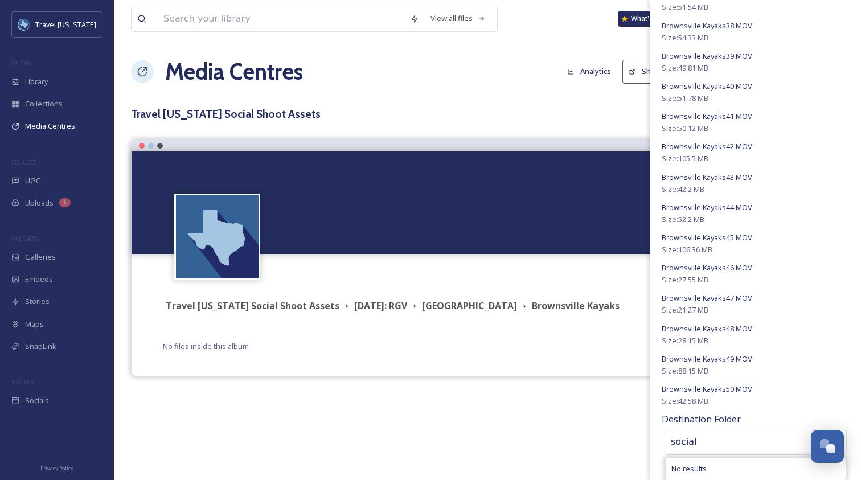
click at [716, 419] on input "social" at bounding box center [727, 441] width 125 height 25
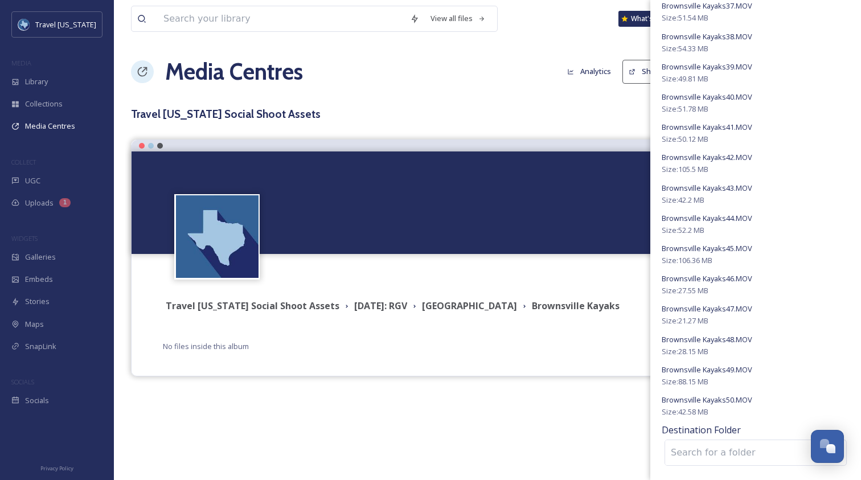
scroll to position [1373, 0]
click at [734, 419] on input at bounding box center [727, 453] width 125 height 25
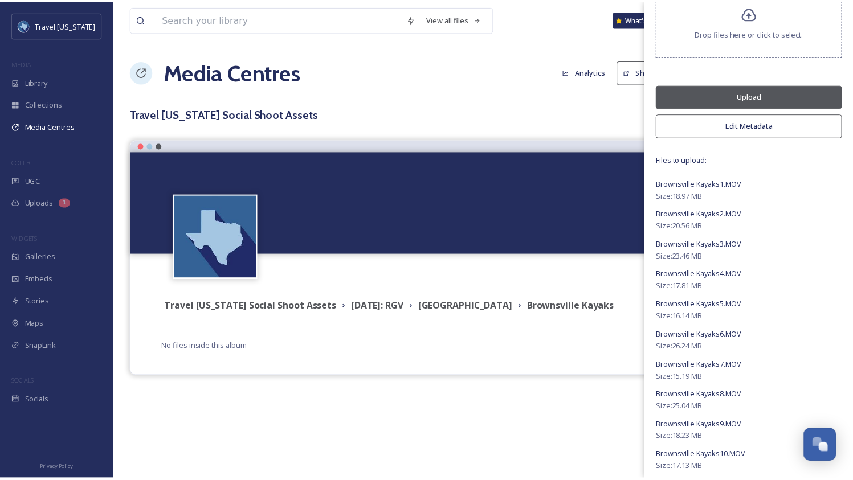
scroll to position [0, 0]
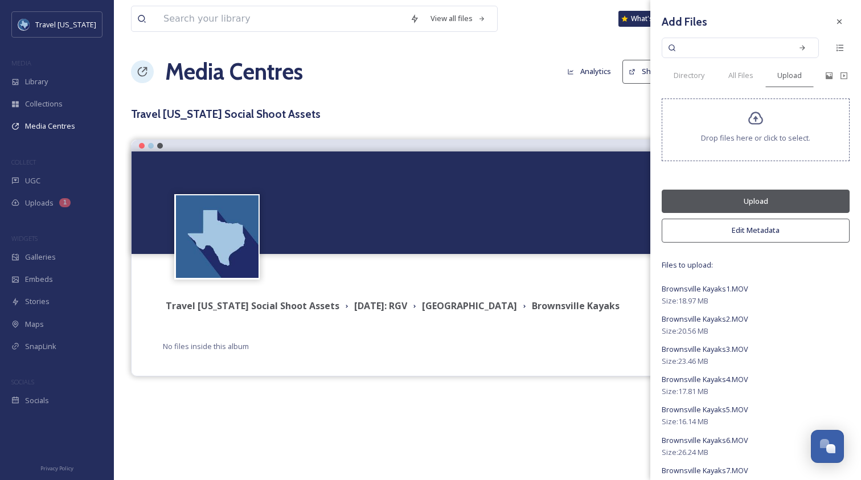
click at [740, 198] on button "Upload" at bounding box center [756, 201] width 188 height 23
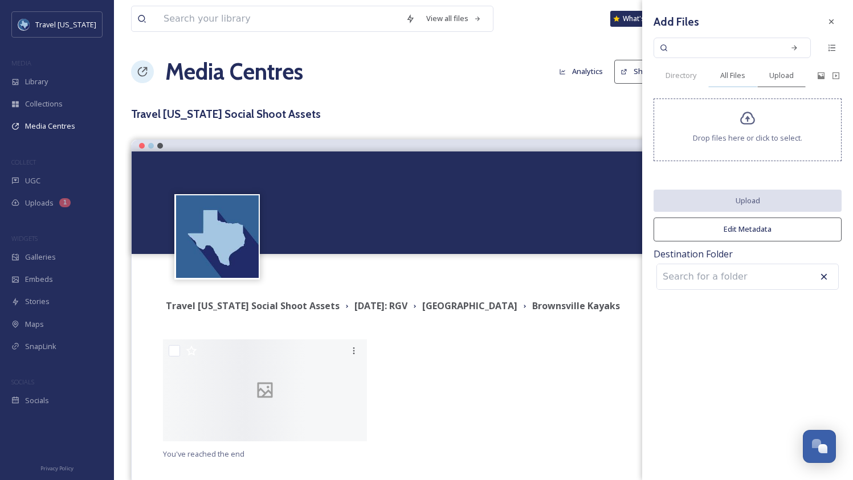
click at [718, 67] on div "All Files" at bounding box center [732, 75] width 49 height 23
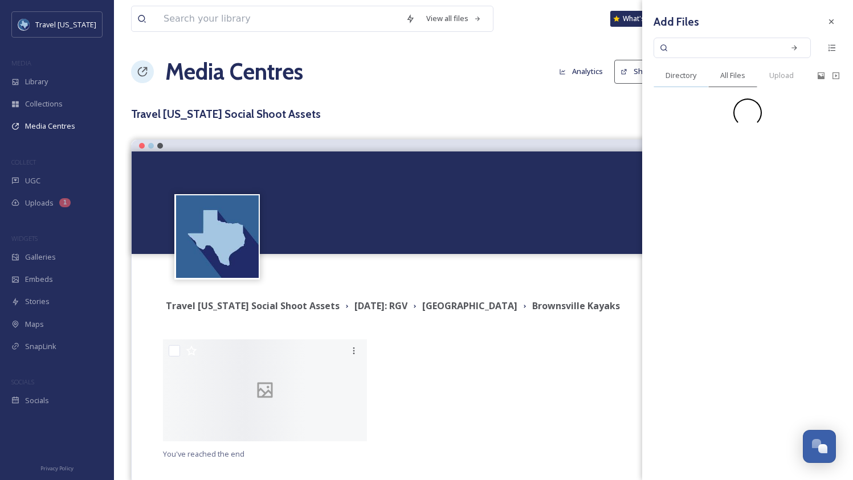
click at [689, 74] on span "Directory" at bounding box center [680, 75] width 31 height 11
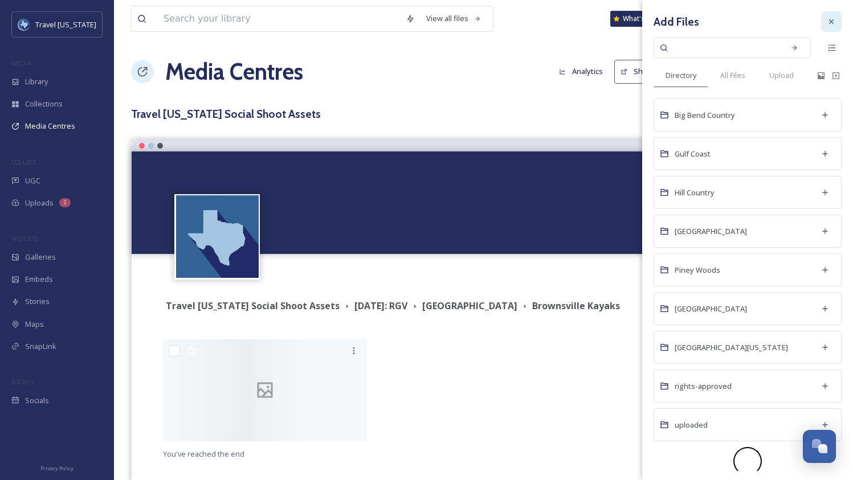
click at [831, 24] on div at bounding box center [831, 21] width 21 height 21
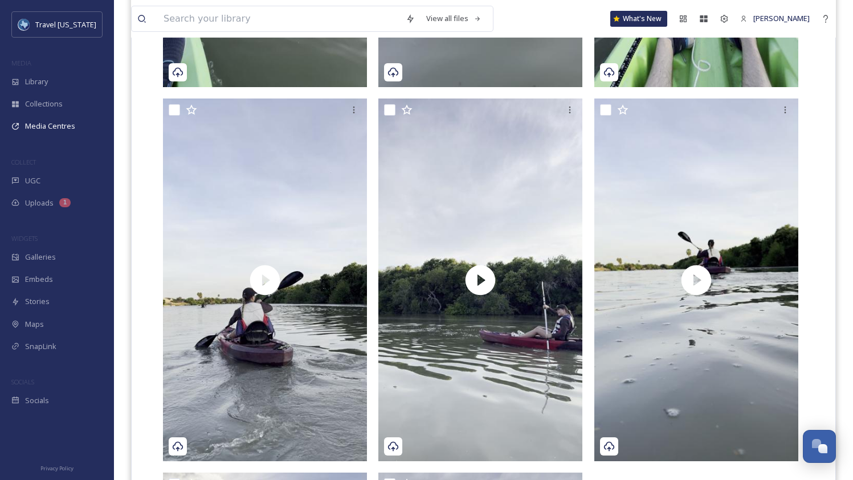
scroll to position [5727, 0]
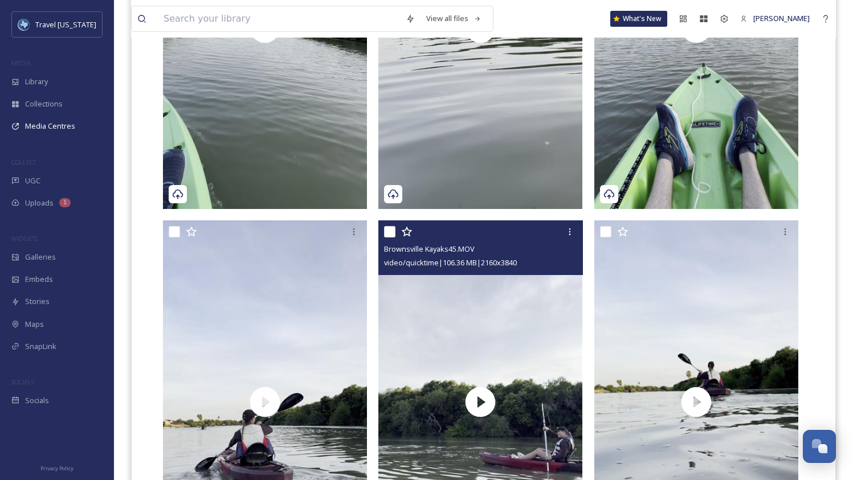
click at [382, 234] on div "Brownsville Kayaks45.MOV video/quicktime | 106.36 MB | 2160 x 3840" at bounding box center [480, 247] width 204 height 55
click at [386, 233] on input "checkbox" at bounding box center [389, 231] width 11 height 11
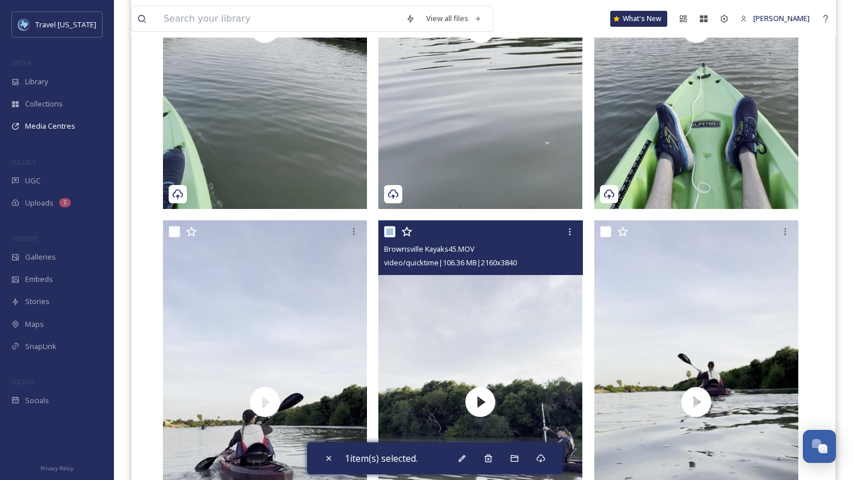
click at [390, 234] on input "checkbox" at bounding box center [389, 231] width 11 height 11
checkbox input "false"
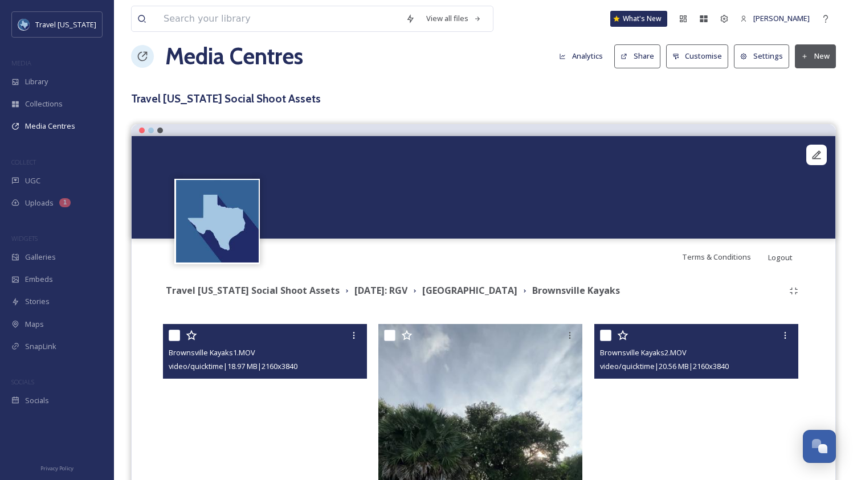
scroll to position [0, 0]
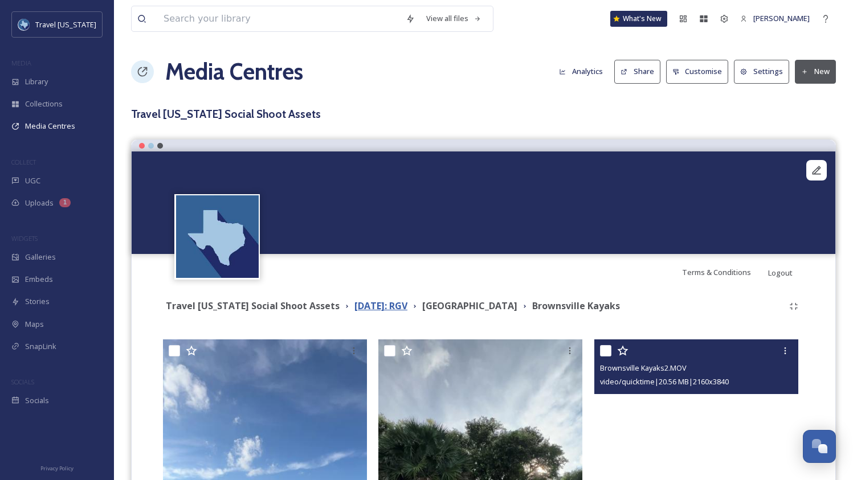
click at [363, 307] on strong "[DATE]: RGV" at bounding box center [380, 306] width 53 height 13
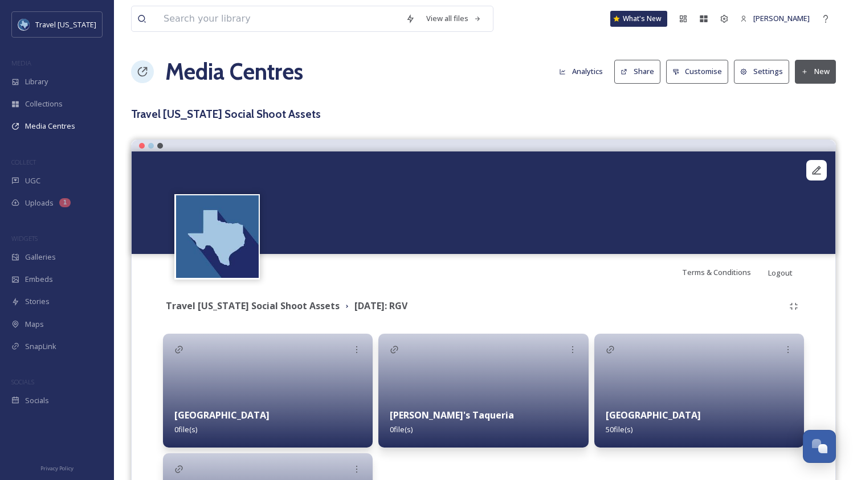
click at [633, 72] on button "Share" at bounding box center [637, 71] width 46 height 23
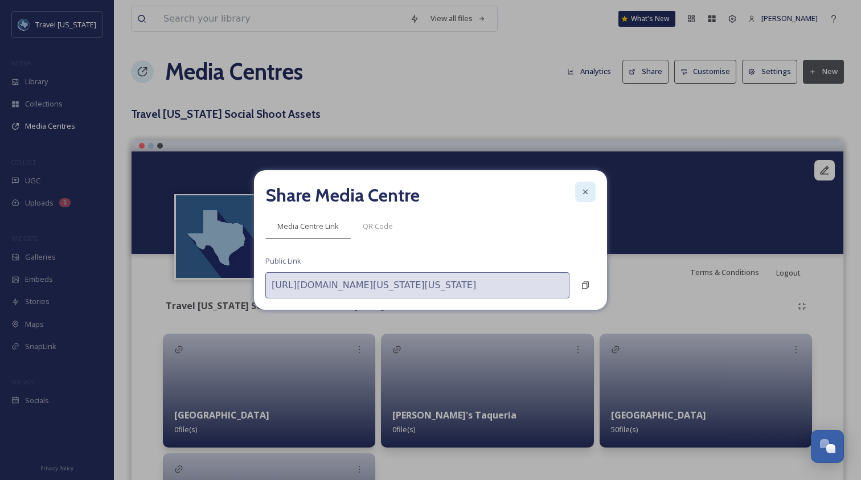
click at [579, 194] on div at bounding box center [585, 192] width 21 height 21
